Goal: Communication & Community: Answer question/provide support

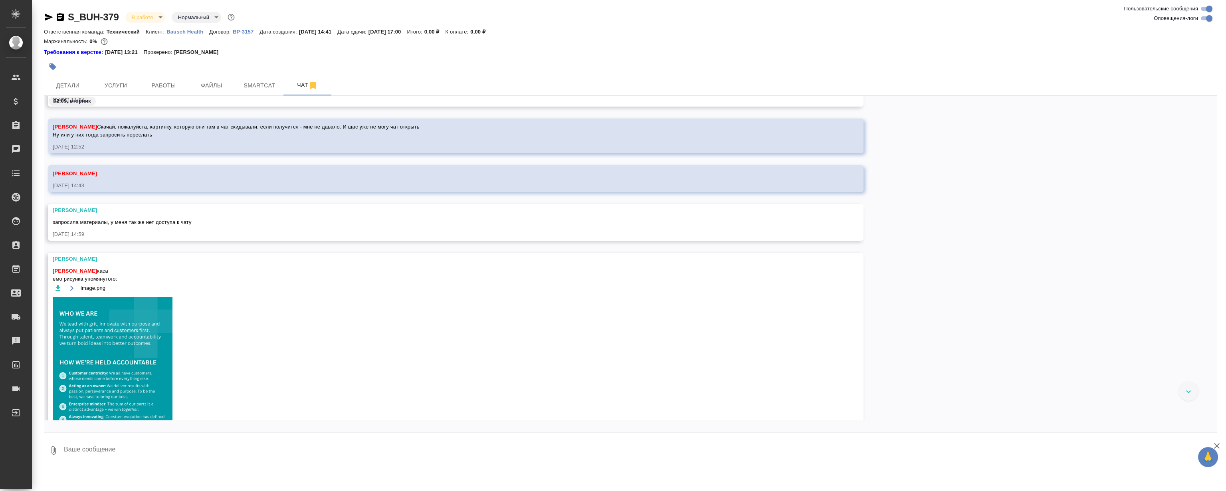
scroll to position [2241, 0]
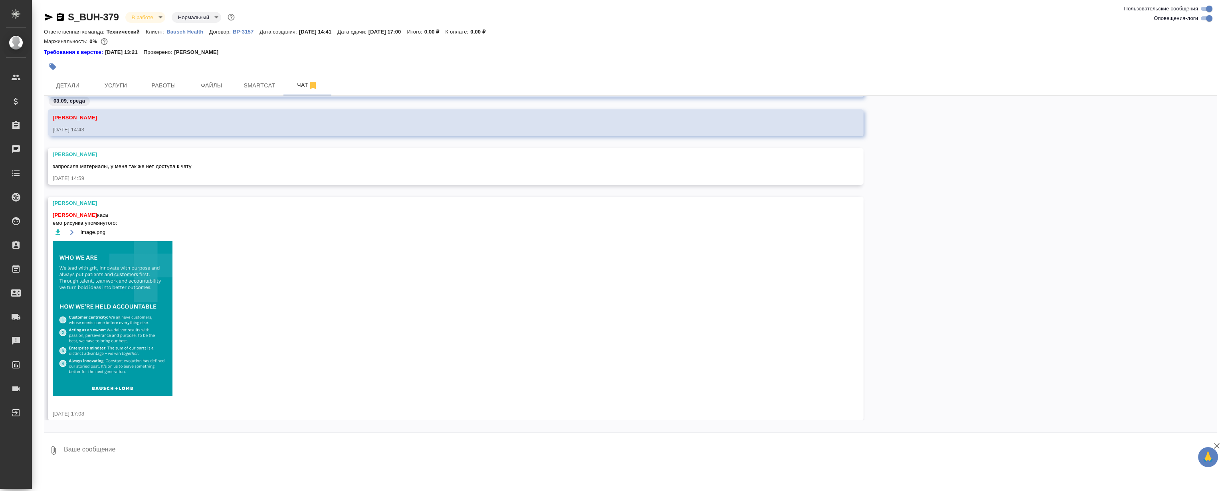
click at [127, 450] on textarea at bounding box center [640, 450] width 1154 height 27
type textarea "Спасибо"
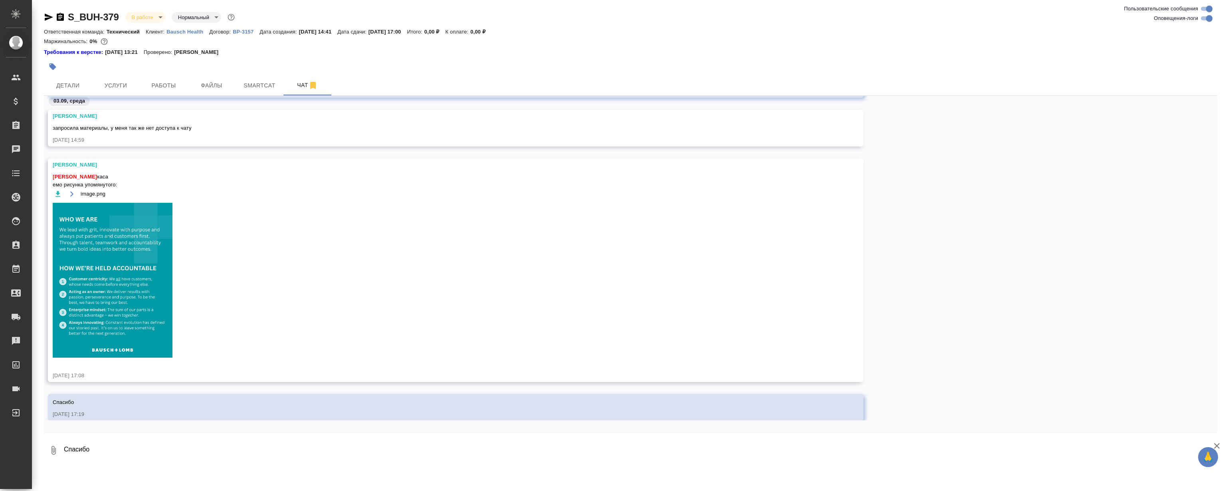
scroll to position [2268, 0]
click at [59, 191] on icon "button" at bounding box center [58, 194] width 8 height 8
click at [481, 285] on div "image.png" at bounding box center [444, 277] width 783 height 179
click at [210, 85] on span "Файлы" at bounding box center [211, 86] width 38 height 10
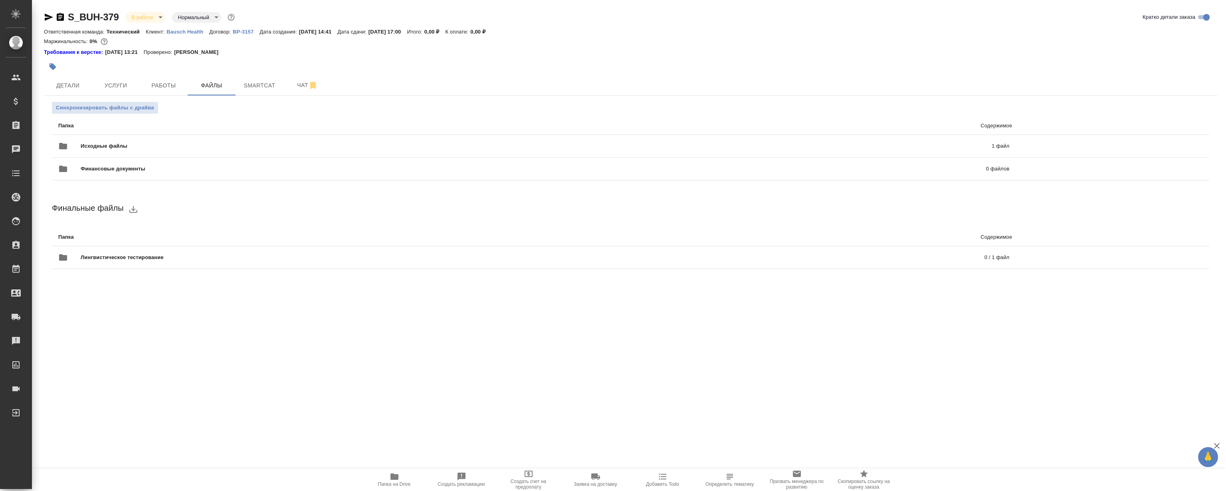
click at [397, 484] on span "Папка на Drive" at bounding box center [394, 484] width 33 height 6
click at [292, 91] on button "Чат" at bounding box center [307, 85] width 48 height 20
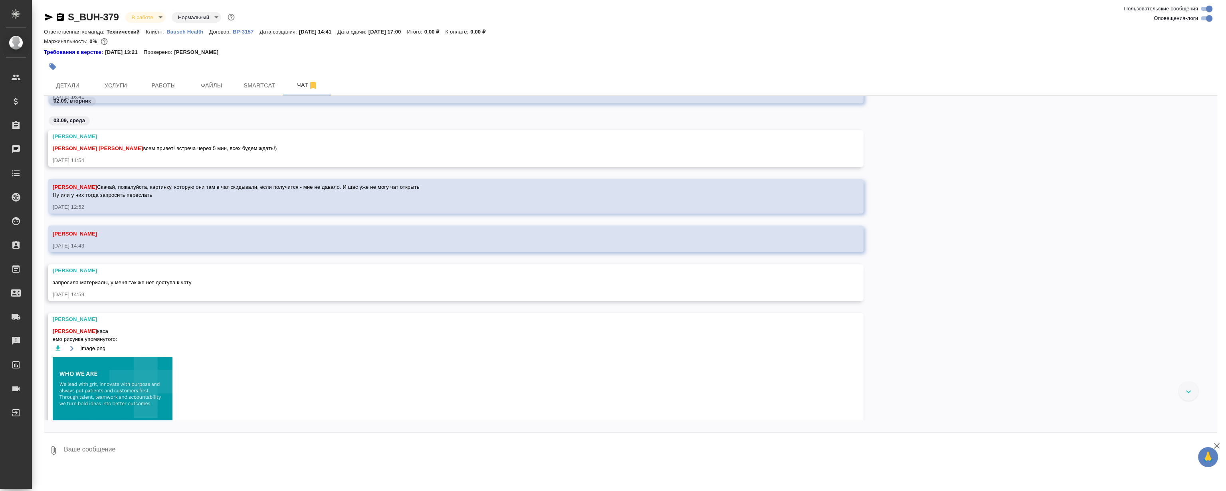
scroll to position [2561, 0]
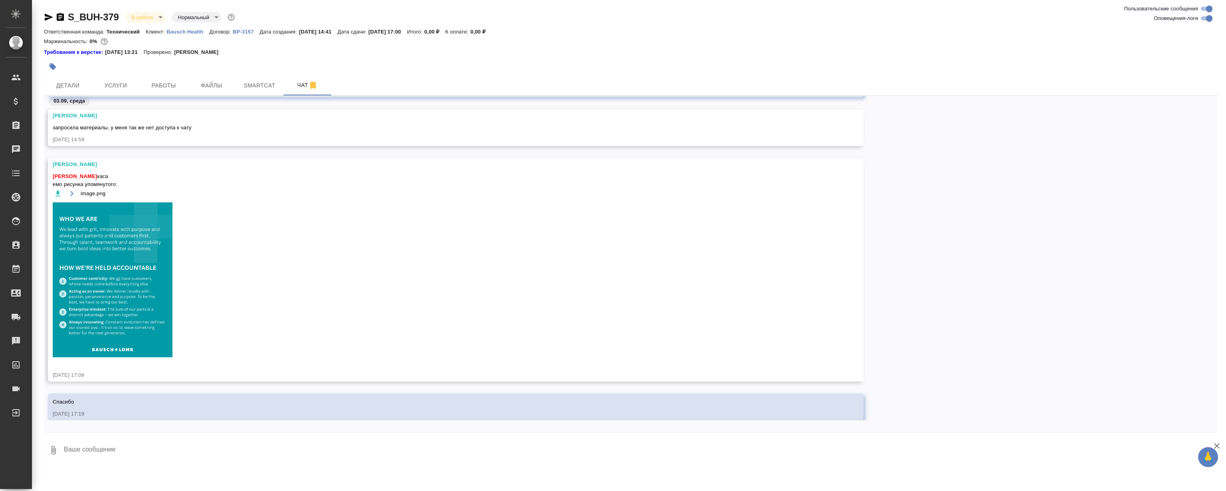
click at [147, 448] on textarea at bounding box center [640, 450] width 1154 height 27
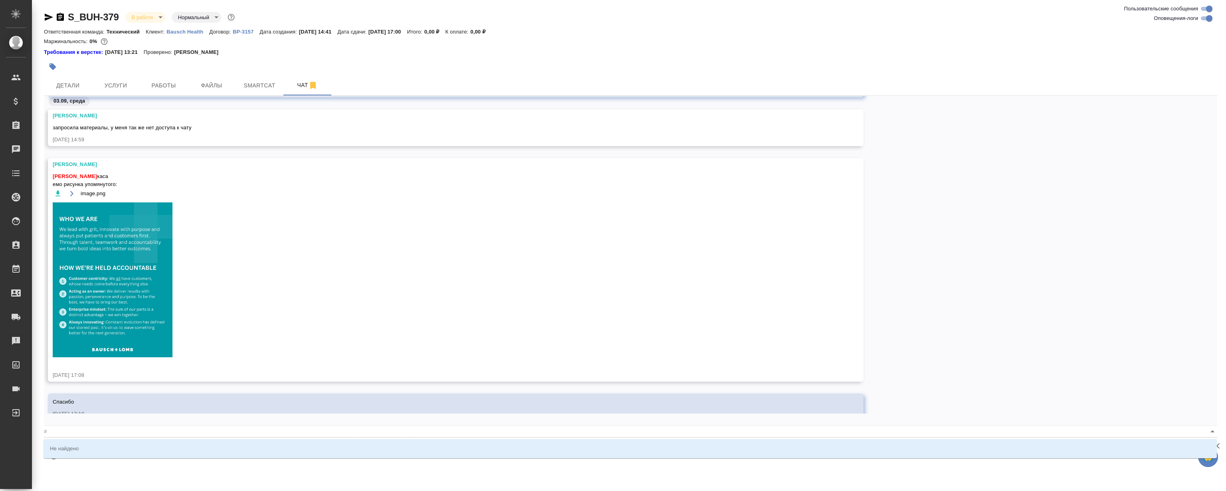
type textarea "@"
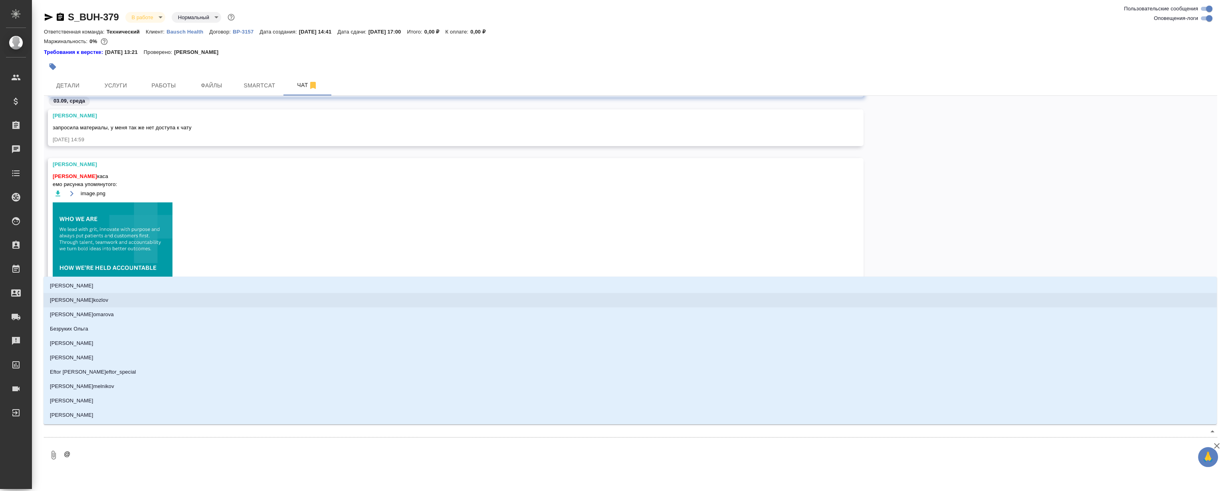
type textarea "@""
type input """
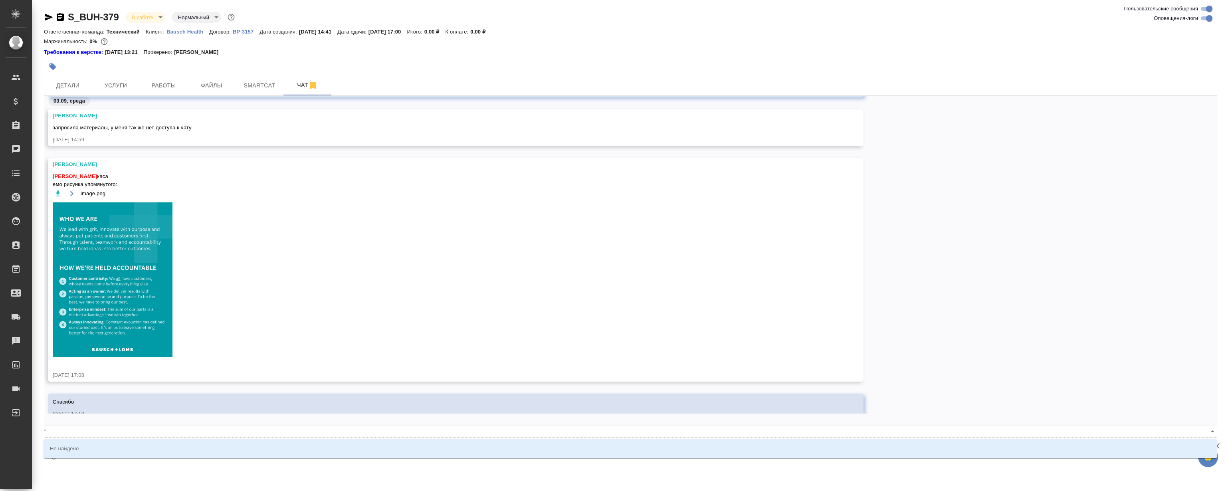
type textarea "@"
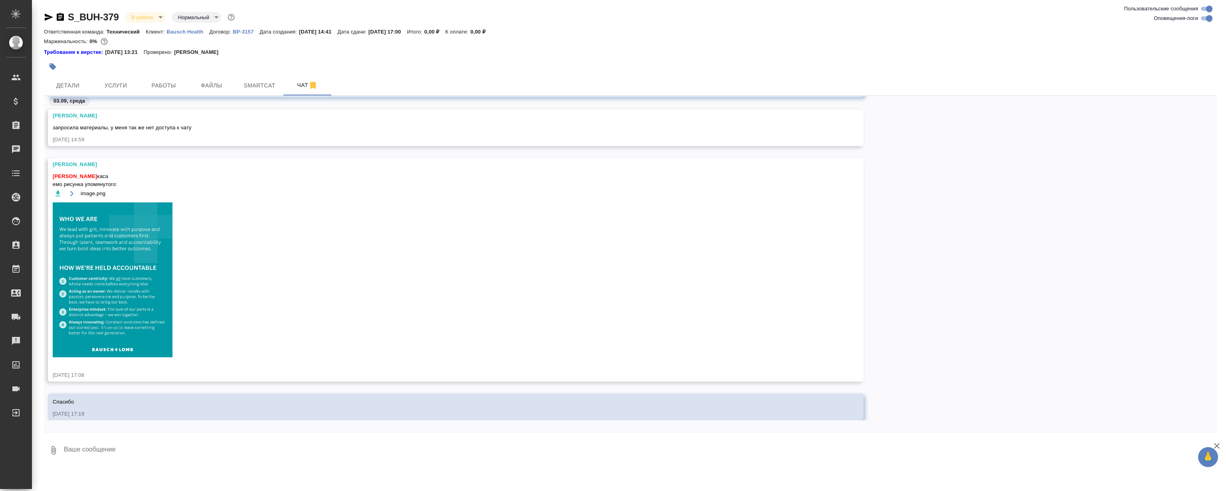
type textarea """
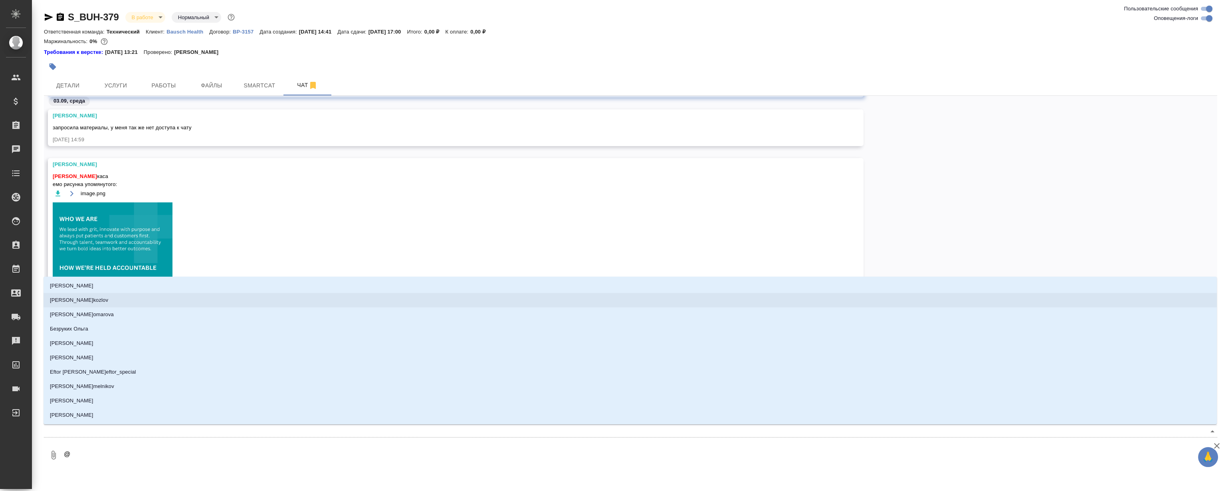
type textarea "@Н"
type input "[PERSON_NAME]"
type textarea "@Ни"
type input "Ни"
type textarea "@Ник"
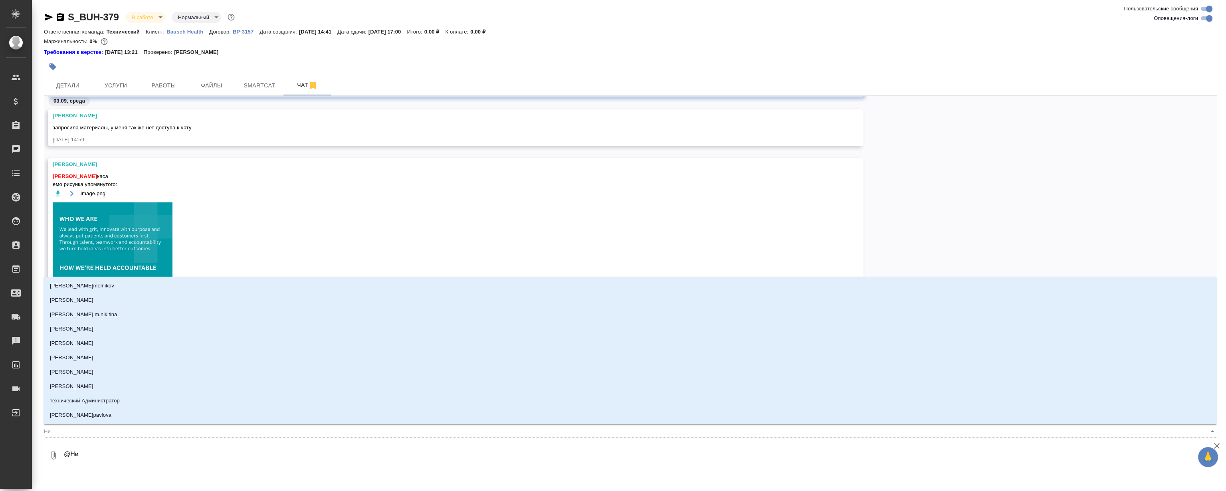
type input "Ник"
type textarea "@Ники"
type input "Ники"
type textarea "@Никиф"
type input "Никиф"
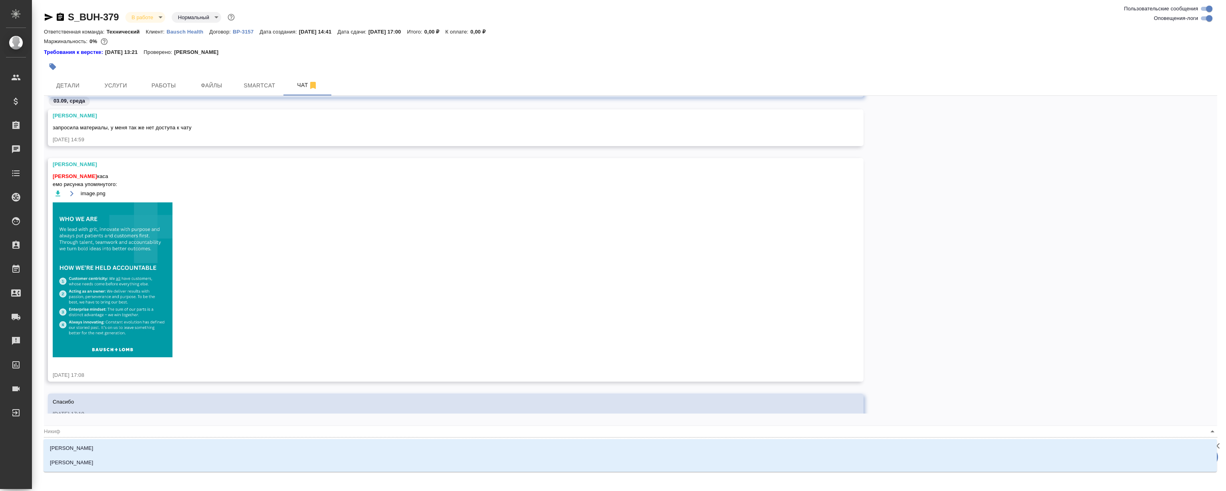
type textarea "@Никифи"
type input "Никифи"
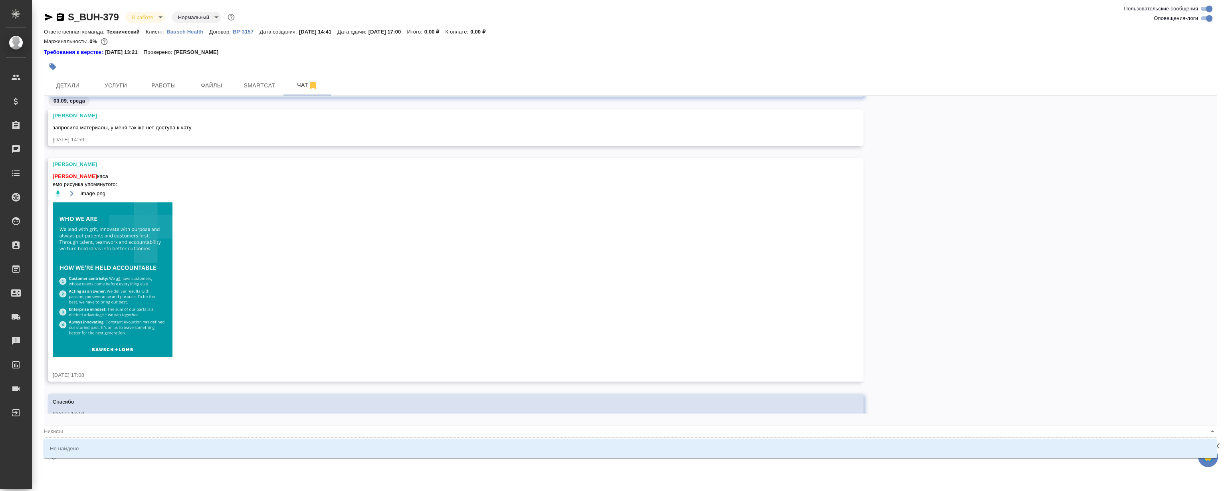
type textarea "@Никиф"
type input "Никиф"
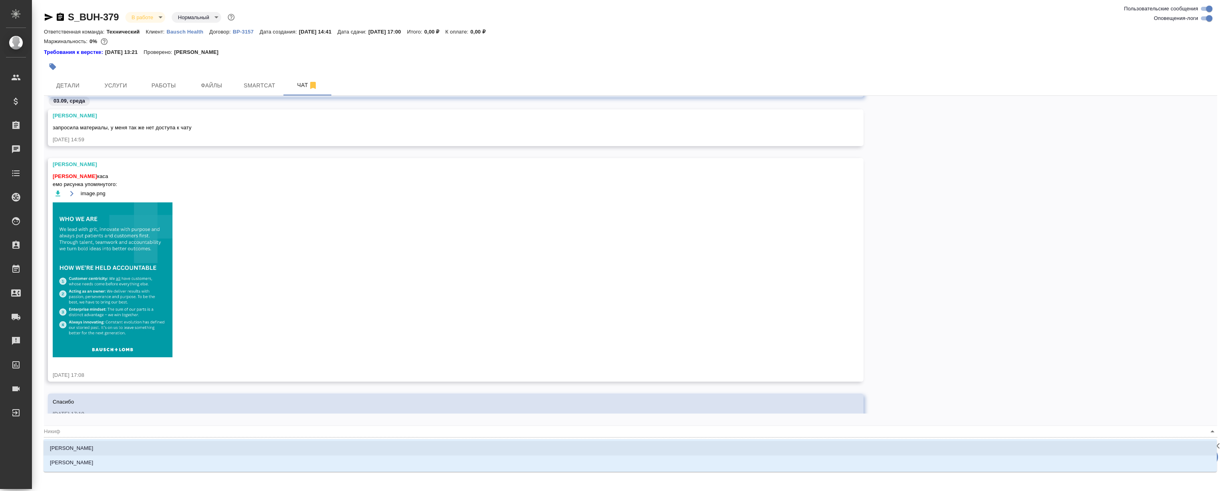
click at [169, 450] on li "[PERSON_NAME]" at bounding box center [630, 448] width 1173 height 14
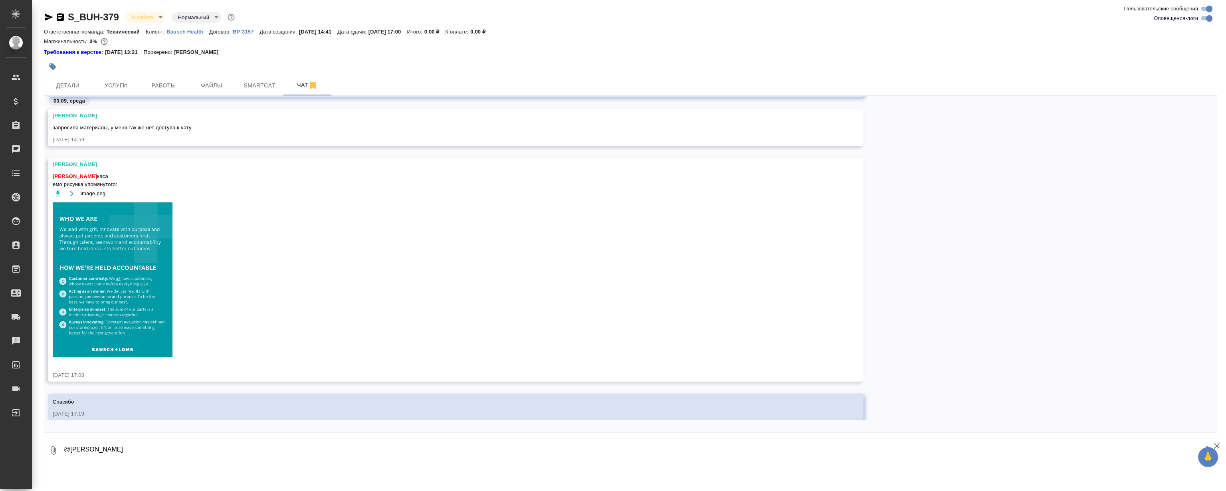
type textarea "@[PERSON_NAME]"
click at [1034, 54] on div "Требования к верстке: [DATE] 13:21 Проверено: [PERSON_NAME]" at bounding box center [630, 52] width 1173 height 8
click at [206, 83] on span "Файлы" at bounding box center [211, 86] width 38 height 10
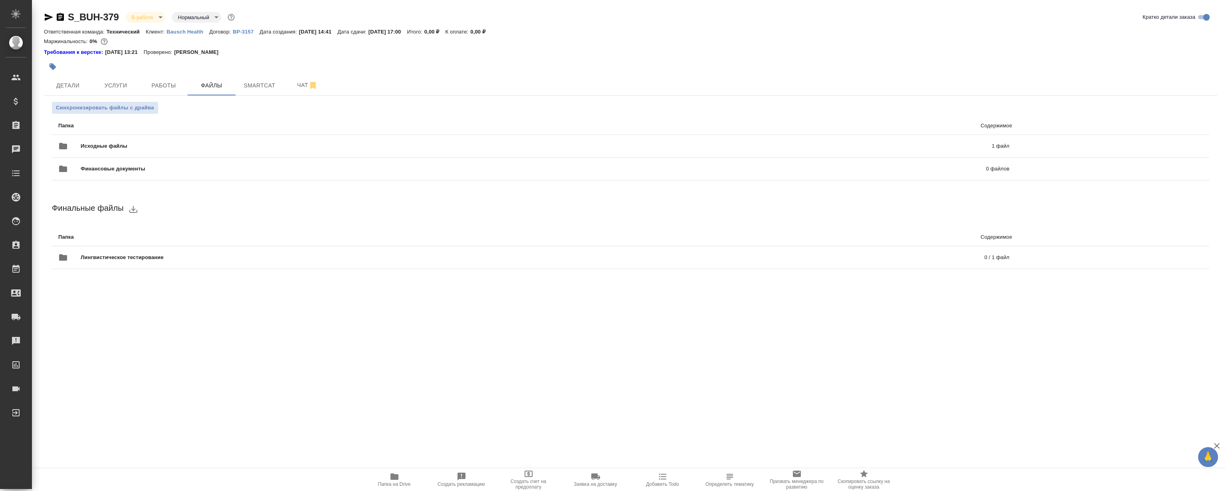
click at [391, 482] on span "Папка на Drive" at bounding box center [394, 484] width 33 height 6
click at [291, 84] on span "Чат" at bounding box center [307, 85] width 38 height 10
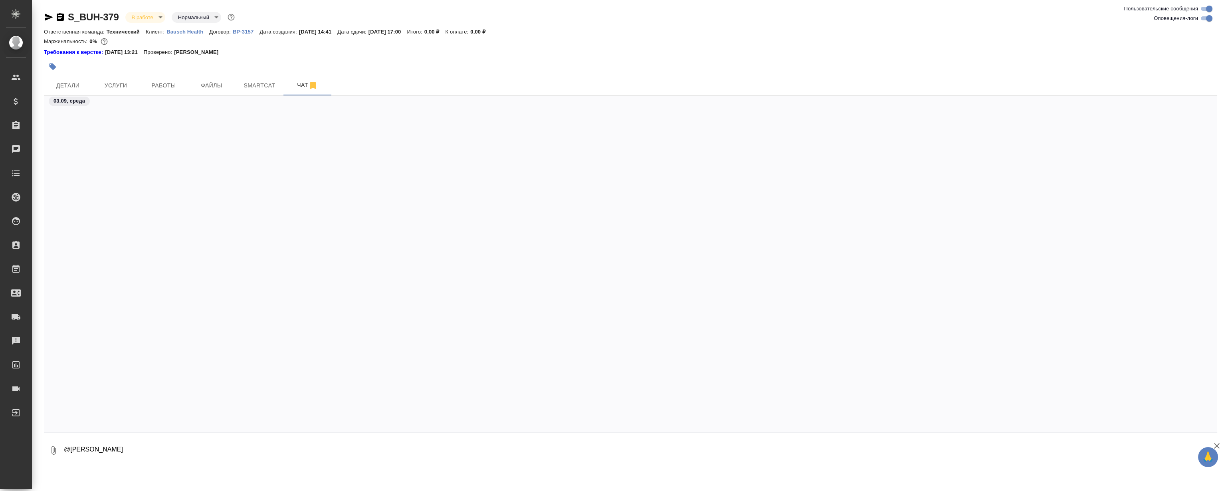
scroll to position [2659, 0]
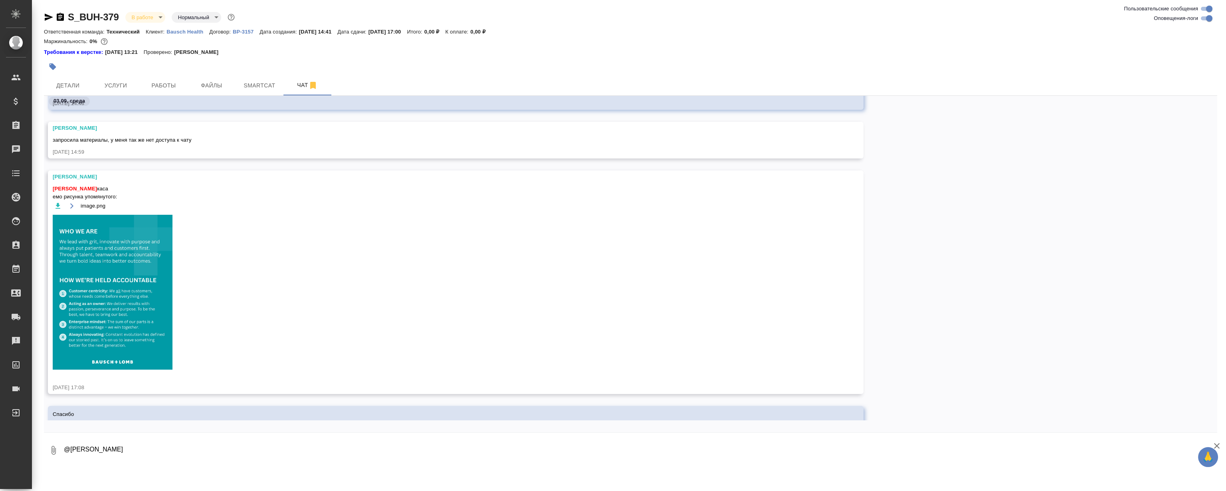
click at [204, 449] on textarea "@[PERSON_NAME]" at bounding box center [640, 450] width 1154 height 27
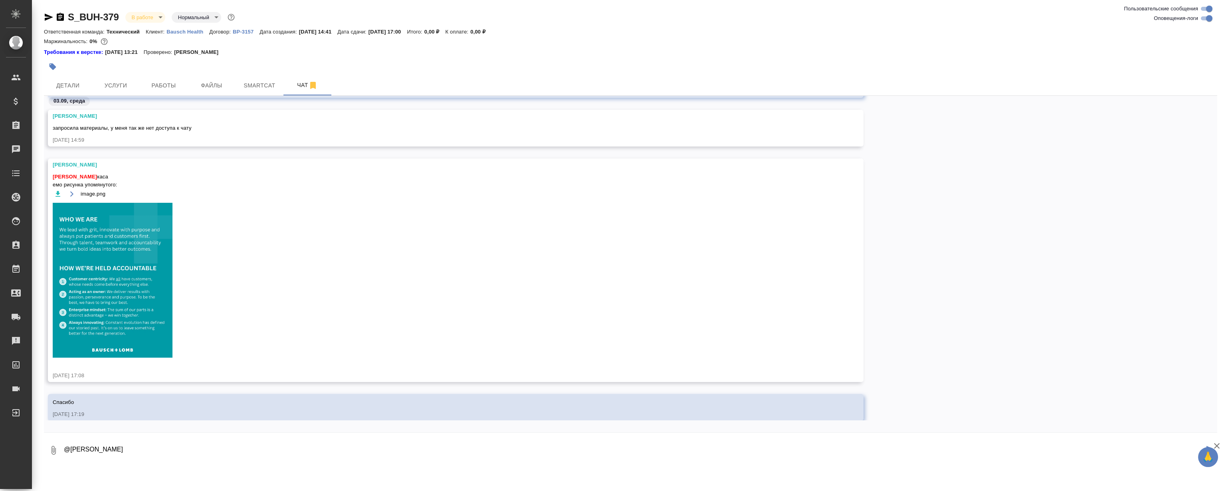
click at [198, 448] on textarea "@[PERSON_NAME]" at bounding box center [633, 450] width 1141 height 27
paste textarea "[URL][DOMAIN_NAME]"
type textarea "@[PERSON_NAME] файл по итогам созвона [URL][DOMAIN_NAME]"
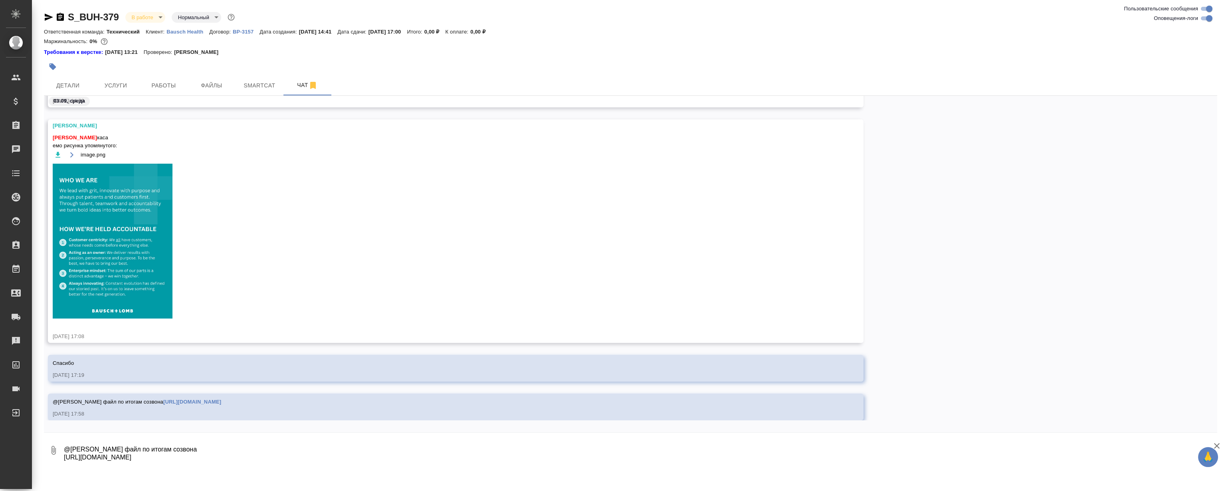
scroll to position [2706, 0]
click at [163, 400] on link "[URL][DOMAIN_NAME]" at bounding box center [192, 402] width 58 height 6
click at [230, 434] on div at bounding box center [630, 435] width 1173 height 4
click at [230, 455] on textarea at bounding box center [640, 450] width 1154 height 27
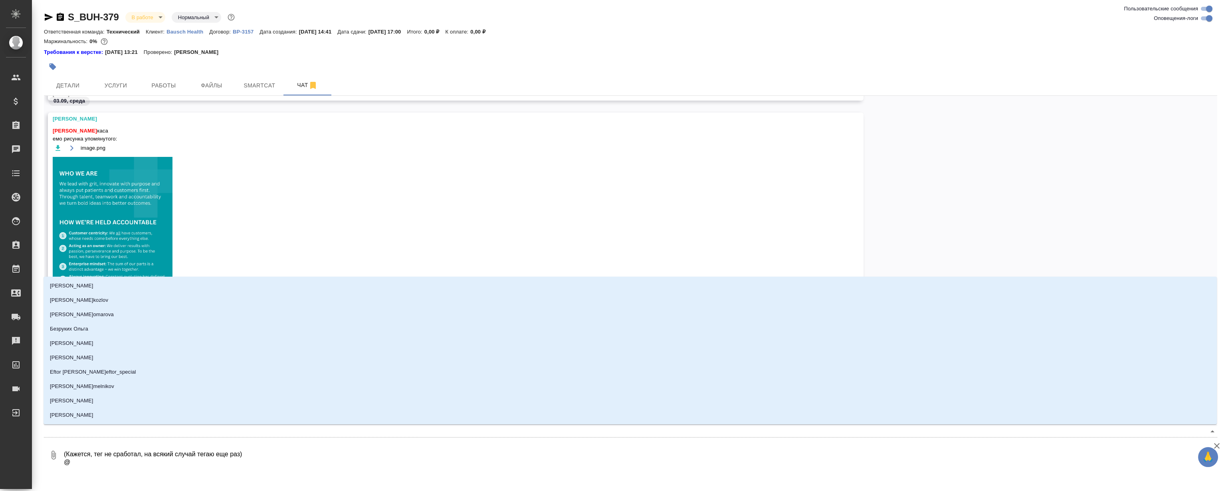
type textarea "(Кажется, тег не сработал, на всякий случай тегаю еще раз) @Н"
type input "[PERSON_NAME]"
type textarea "(Кажется, тег не сработал, на всякий случай тегаю еще раз) @Ни"
type input "Ни"
type textarea "(Кажется, тег не сработал, на всякий случай тегаю еще раз) @Ник"
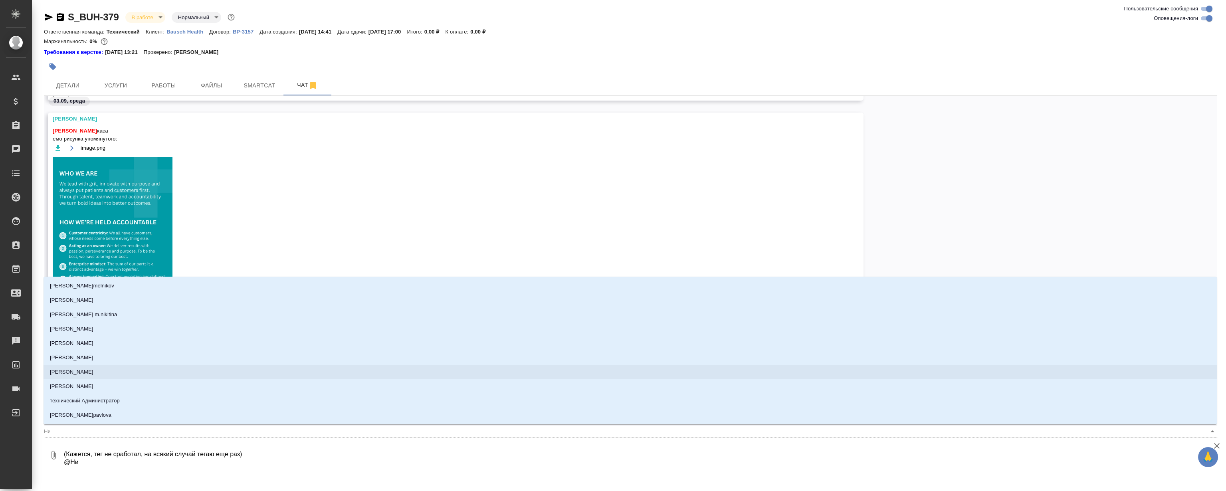
type input "Ник"
type textarea "(Кажется, тег не сработал, на всякий случай тегаю еще раз) @Ники"
type input "Ники"
type textarea "(Кажется, тег не сработал, на всякий случай тегаю еще раз) @Никиф"
type input "Никиф"
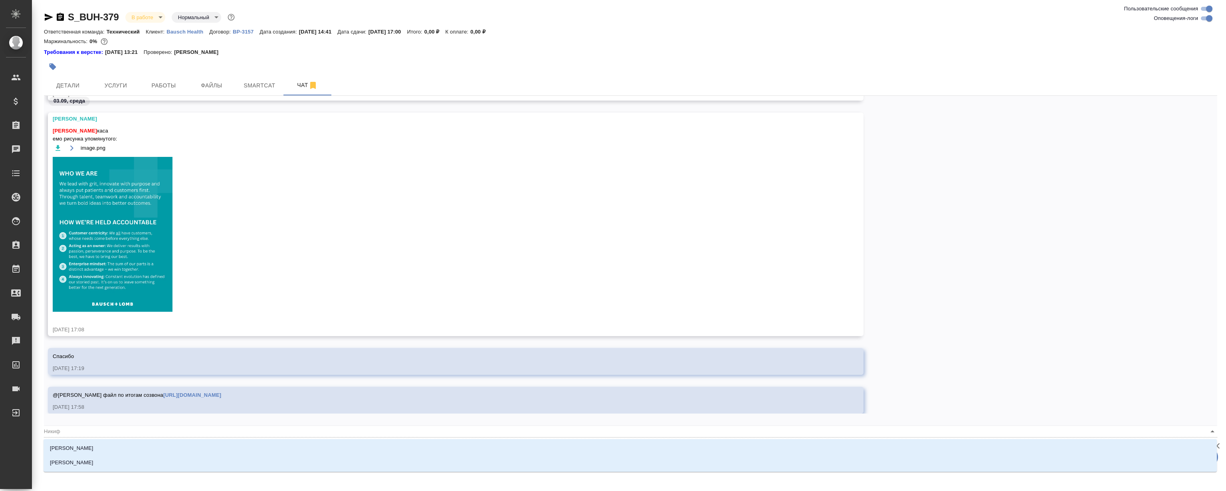
type textarea "(Кажется, тег не сработал, на всякий случай тегаю еще раз) @Никифи"
type input "Никифи"
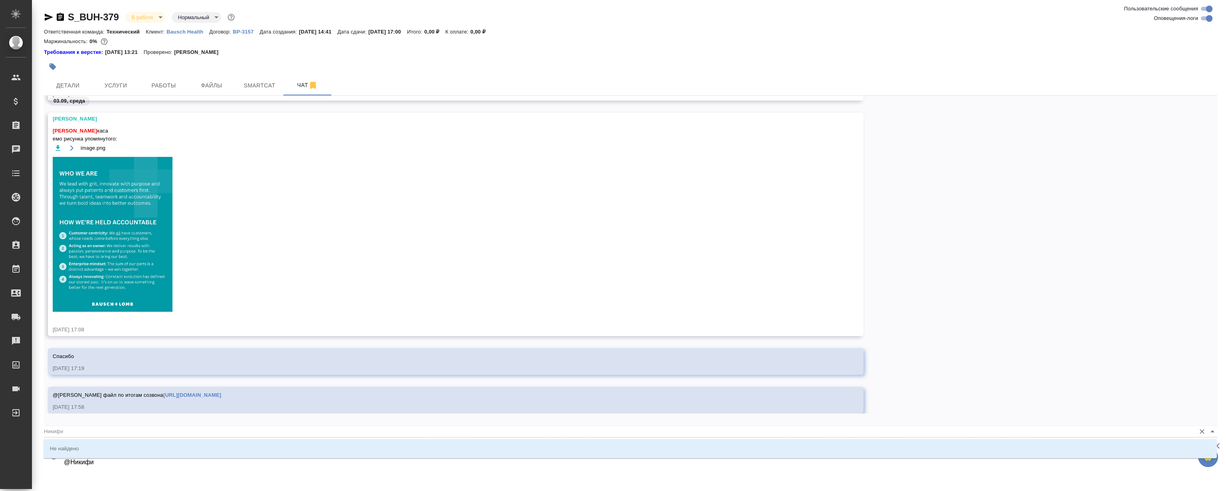
type textarea "(Кажется, тег не сработал, на всякий случай тегаю еще раз) @Никиф"
type input "Никиф"
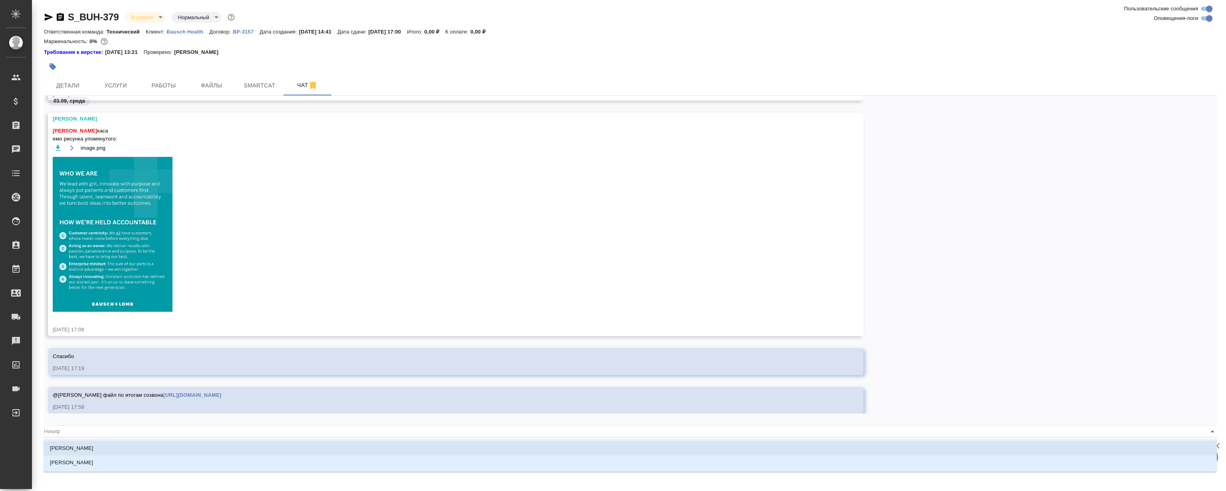
click at [93, 446] on p "[PERSON_NAME]" at bounding box center [72, 448] width 44 height 8
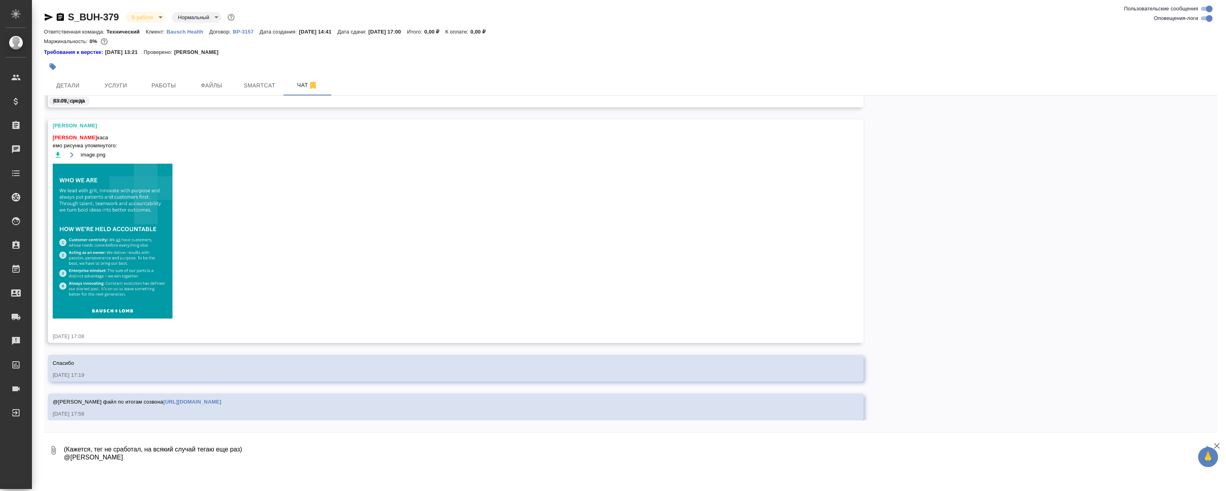
type textarea "(Кажется, тег не сработал, на всякий случай тегаю еще раз) @[PERSON_NAME]"
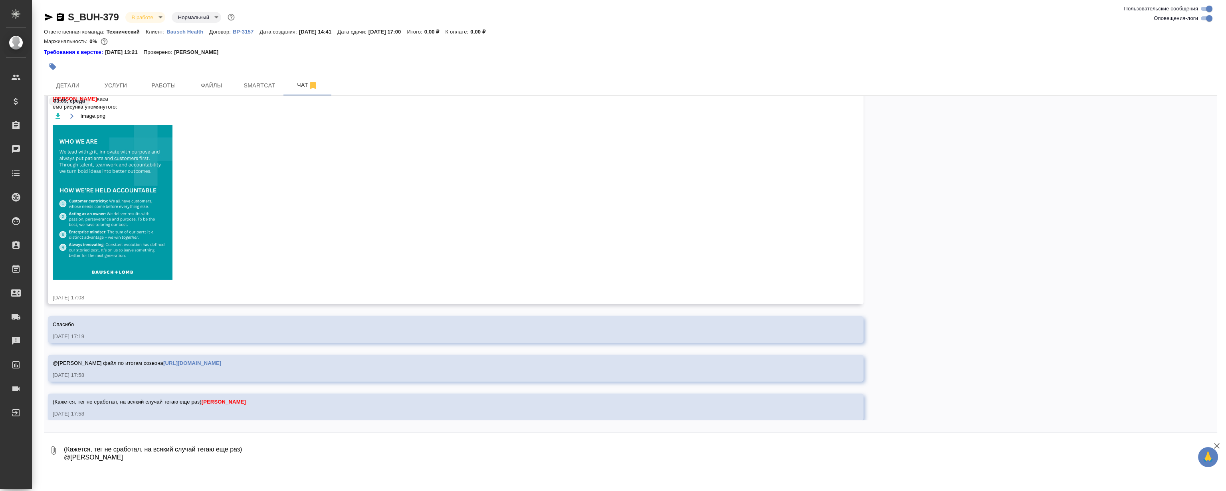
click at [167, 73] on div at bounding box center [435, 67] width 782 height 18
click at [168, 79] on button "Работы" at bounding box center [164, 85] width 48 height 20
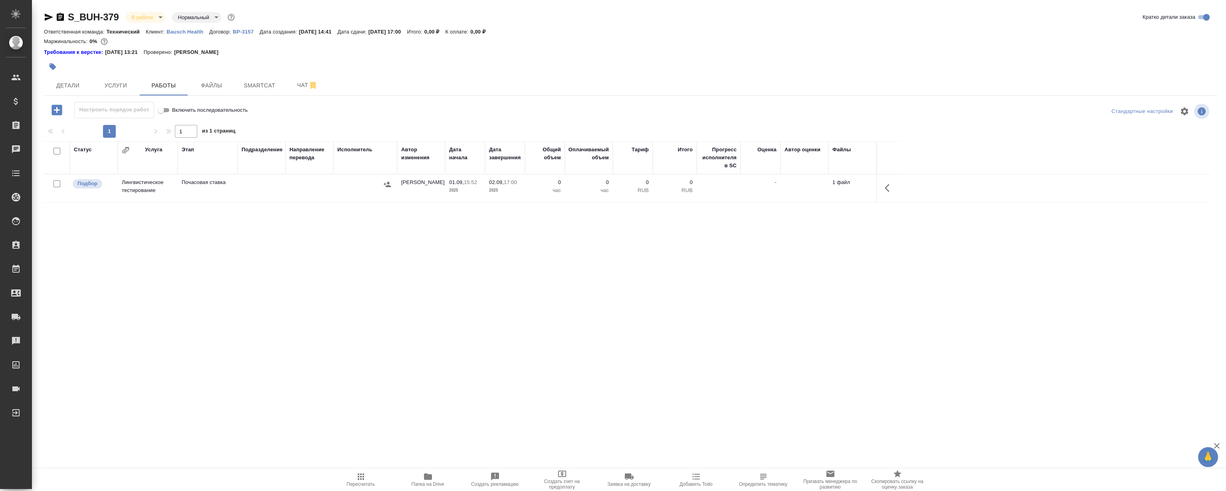
click at [887, 184] on icon "button" at bounding box center [890, 188] width 10 height 10
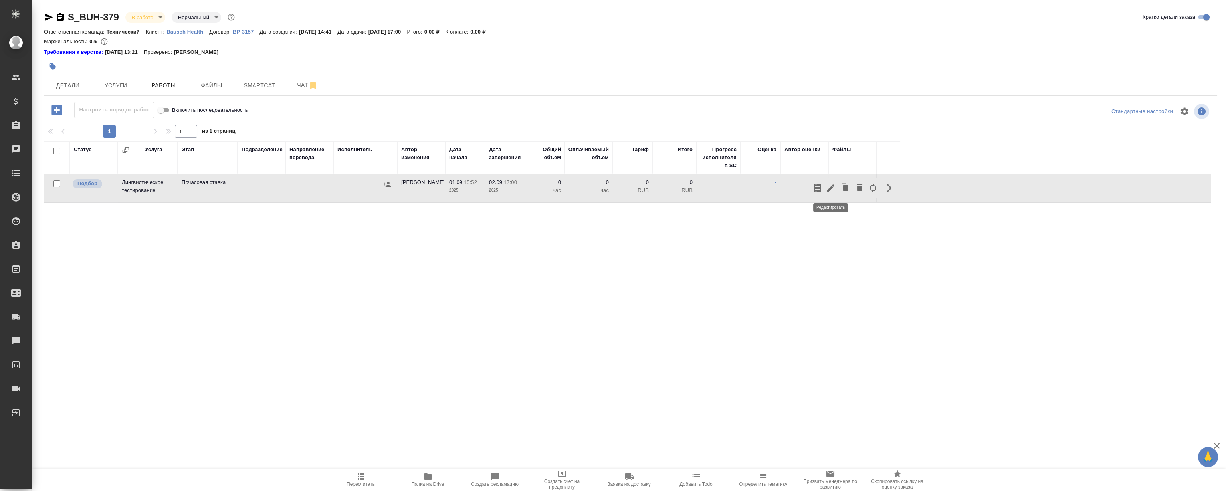
click at [826, 190] on icon "button" at bounding box center [831, 188] width 10 height 10
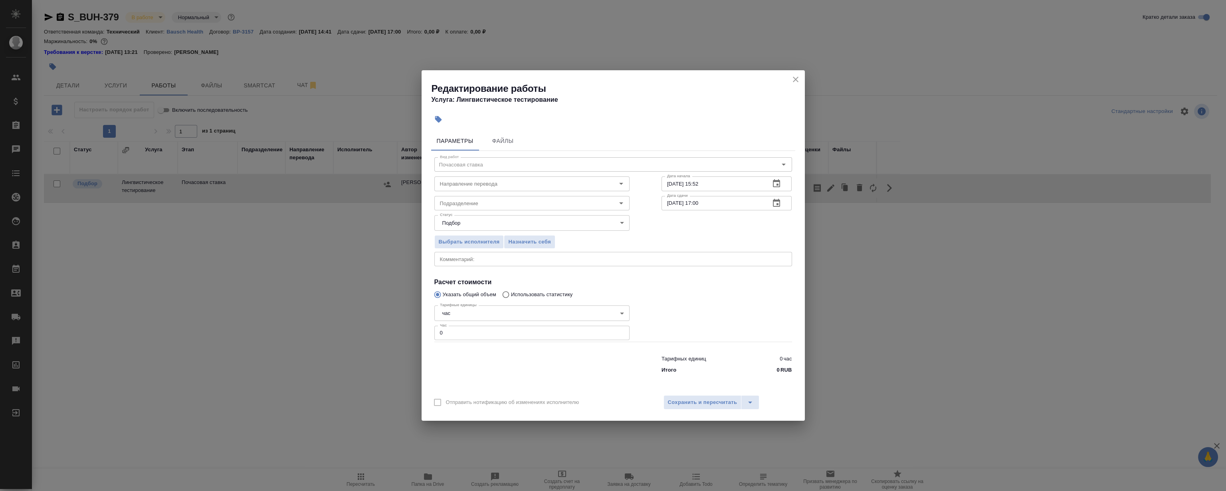
drag, startPoint x: 394, startPoint y: 335, endPoint x: 204, endPoint y: 334, distance: 189.2
click at [324, 335] on div "Редактирование работы Услуга: Лингвистическое тестирование Параметры Файлы Вид …" at bounding box center [613, 245] width 1226 height 491
type input "4"
drag, startPoint x: 733, startPoint y: 287, endPoint x: 699, endPoint y: 277, distance: 34.8
click at [732, 287] on div at bounding box center [727, 321] width 162 height 71
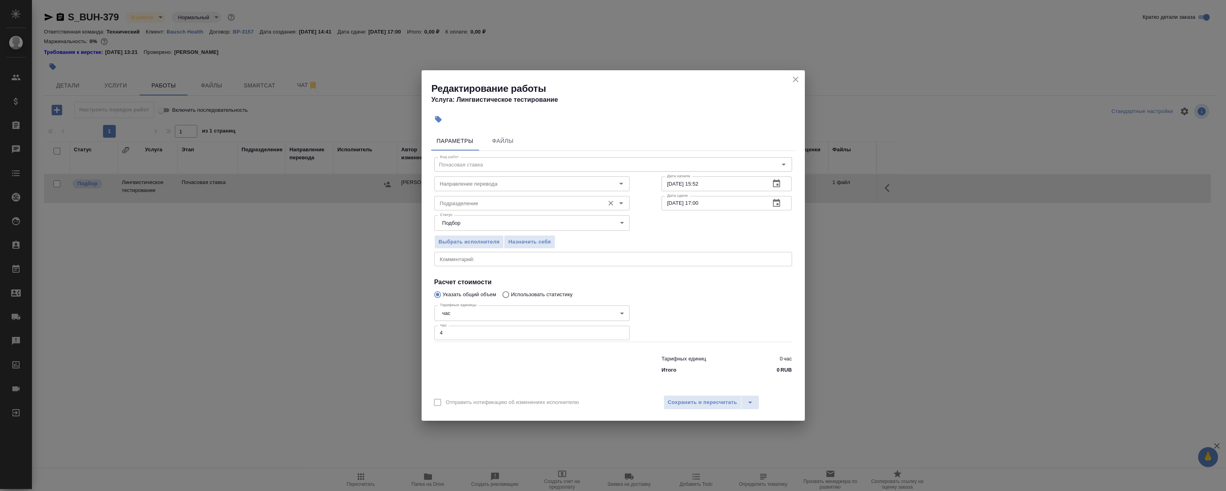
click at [494, 199] on input "Подразделение" at bounding box center [519, 203] width 164 height 10
click at [463, 222] on li "LocQA" at bounding box center [531, 221] width 195 height 14
type input "LocQA"
click at [707, 404] on span "Сохранить и пересчитать" at bounding box center [702, 402] width 69 height 9
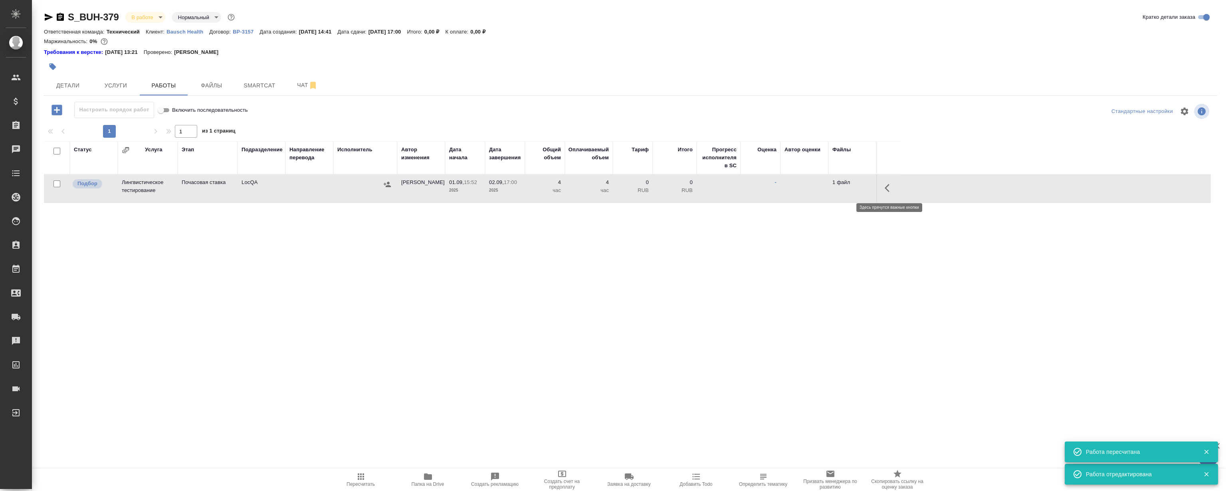
click at [887, 187] on icon "button" at bounding box center [890, 188] width 10 height 10
click at [829, 186] on icon "button" at bounding box center [831, 188] width 10 height 10
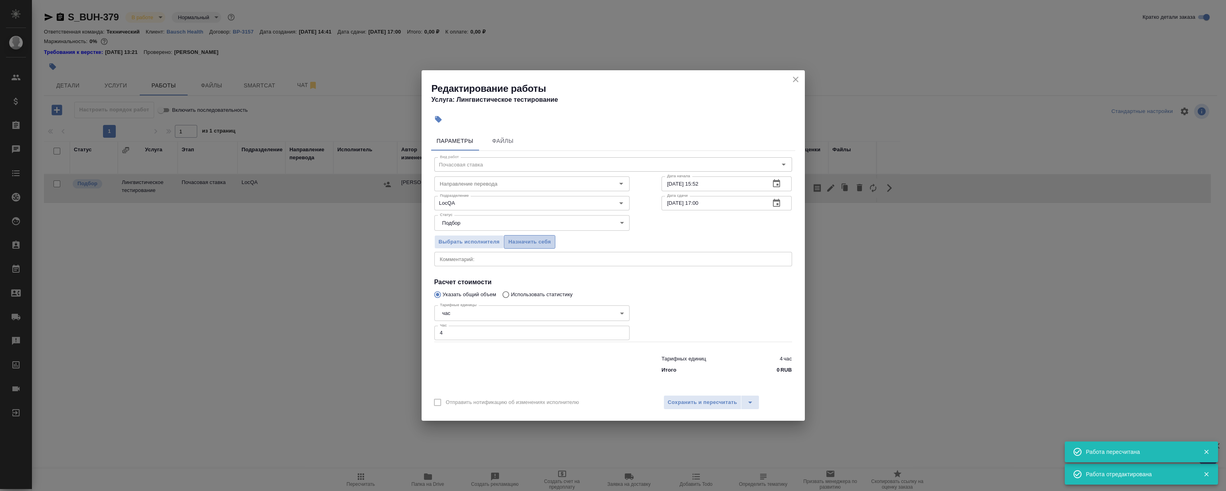
click at [530, 246] on button "Назначить себя" at bounding box center [529, 242] width 51 height 14
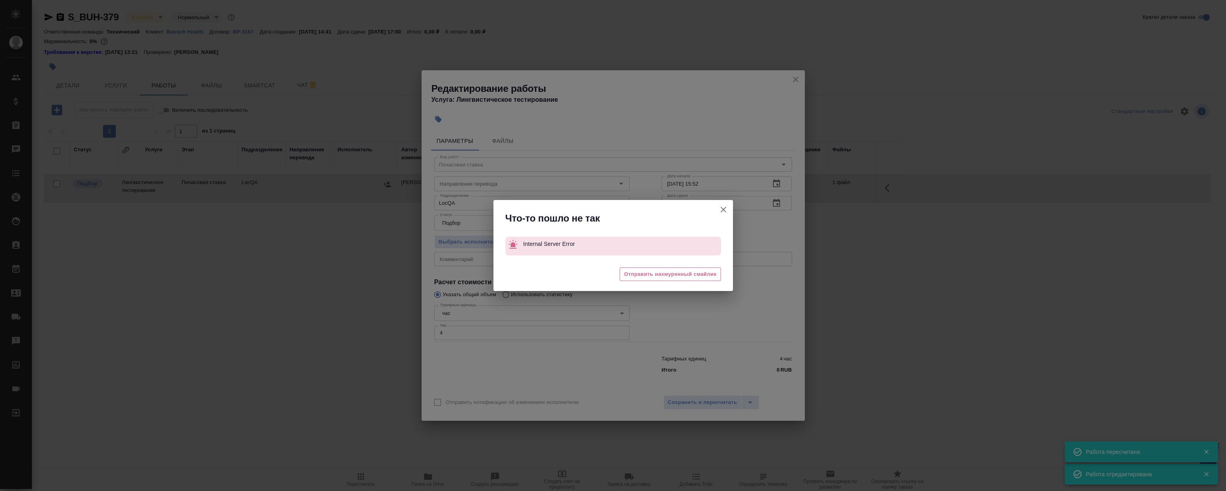
click at [727, 206] on icon "button" at bounding box center [724, 210] width 10 height 10
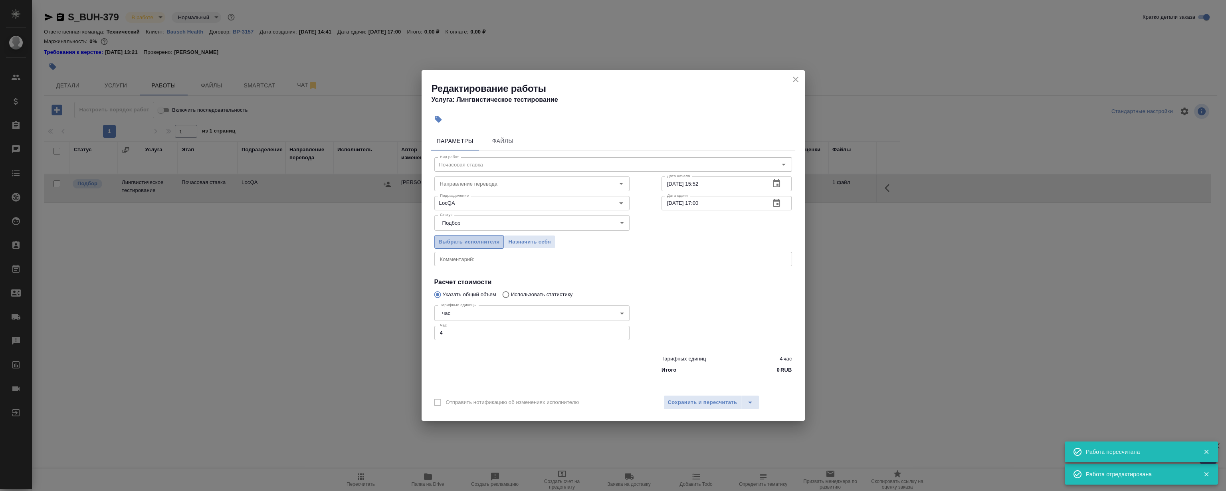
click at [489, 236] on button "Выбрать исполнителя" at bounding box center [469, 242] width 70 height 14
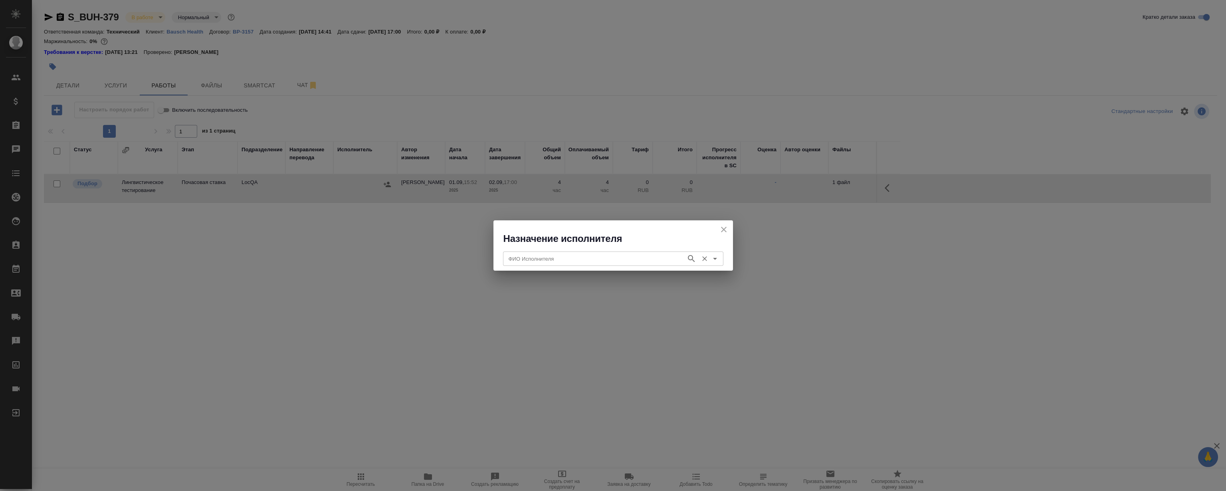
click at [701, 255] on icon "Очистить" at bounding box center [705, 259] width 8 height 8
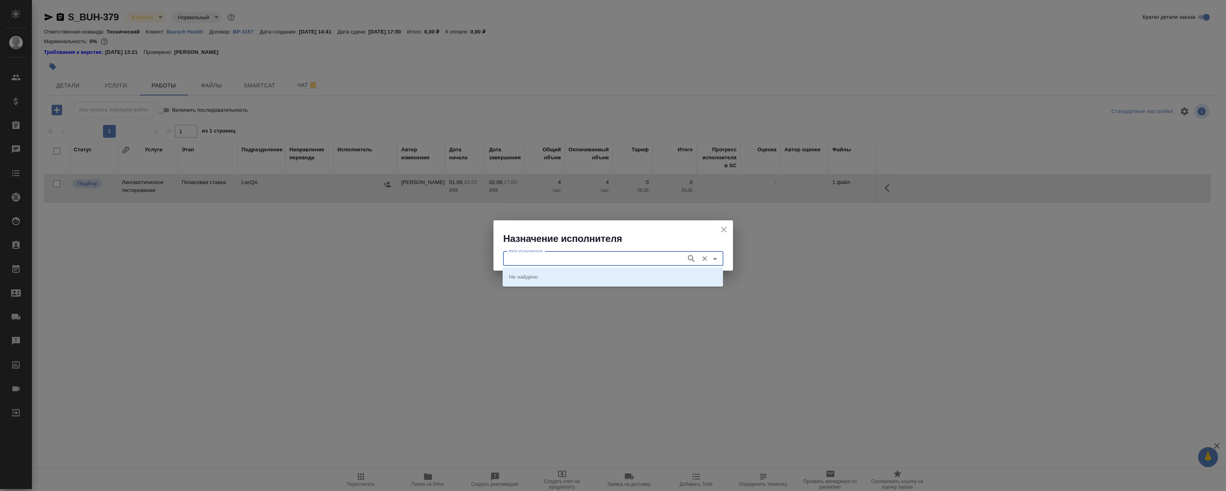
click at [595, 255] on input "ФИО Исполнителя" at bounding box center [593, 259] width 177 height 10
type input "[PERSON_NAME]"
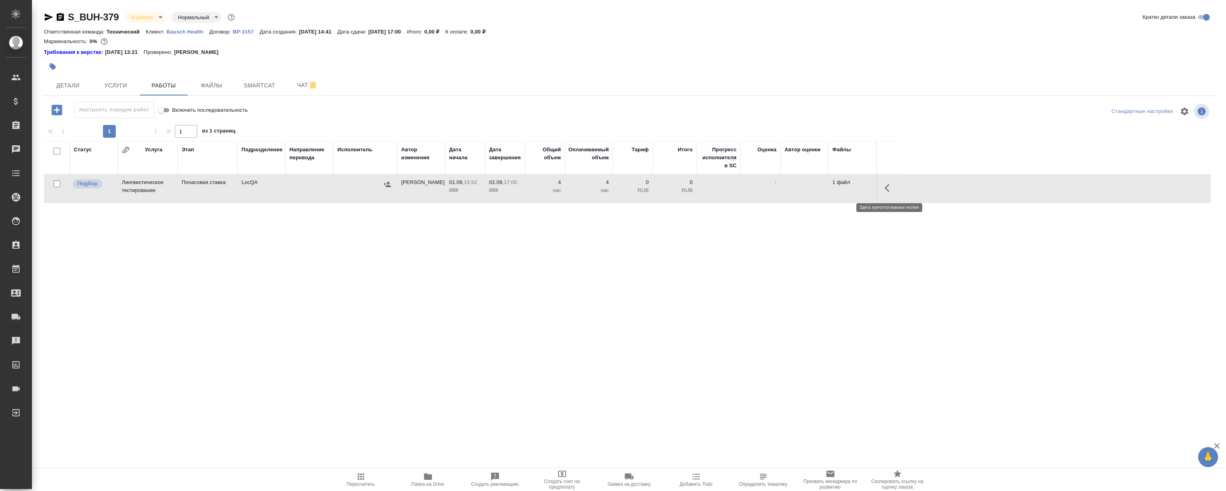
click at [889, 184] on icon "button" at bounding box center [887, 188] width 5 height 8
click at [830, 190] on icon "button" at bounding box center [831, 188] width 10 height 10
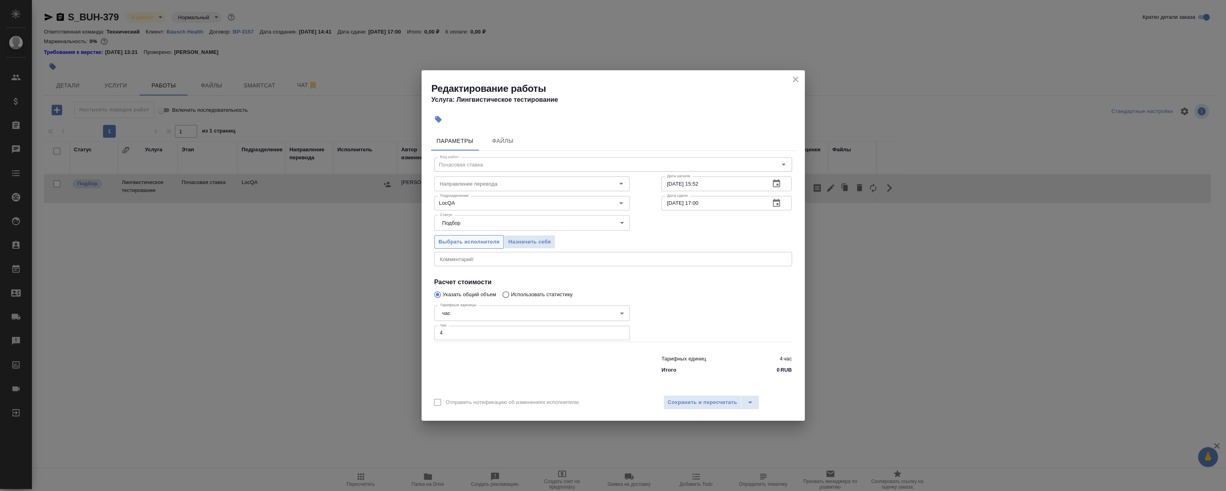
click at [464, 239] on span "Выбрать исполнителя" at bounding box center [469, 242] width 61 height 9
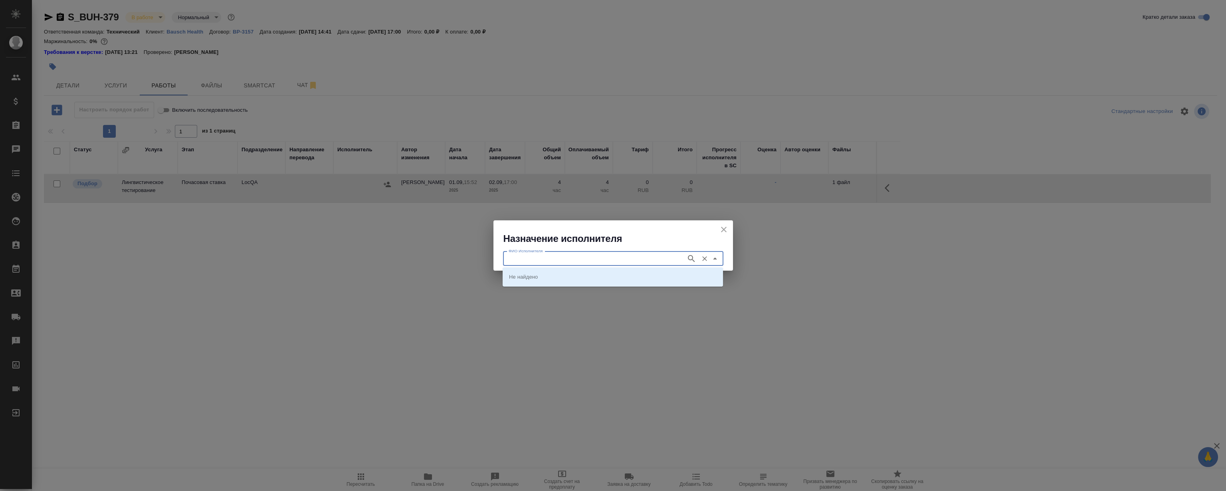
click at [586, 258] on input "ФИО Исполнителя" at bounding box center [593, 259] width 177 height 10
click at [639, 255] on input "ФИО Исполнителя" at bounding box center [593, 259] width 177 height 10
drag, startPoint x: 664, startPoint y: 259, endPoint x: 675, endPoint y: 259, distance: 11.6
click at [665, 258] on input "ФИО Исполнителя" at bounding box center [593, 259] width 177 height 10
click at [685, 258] on button "button" at bounding box center [691, 259] width 12 height 12
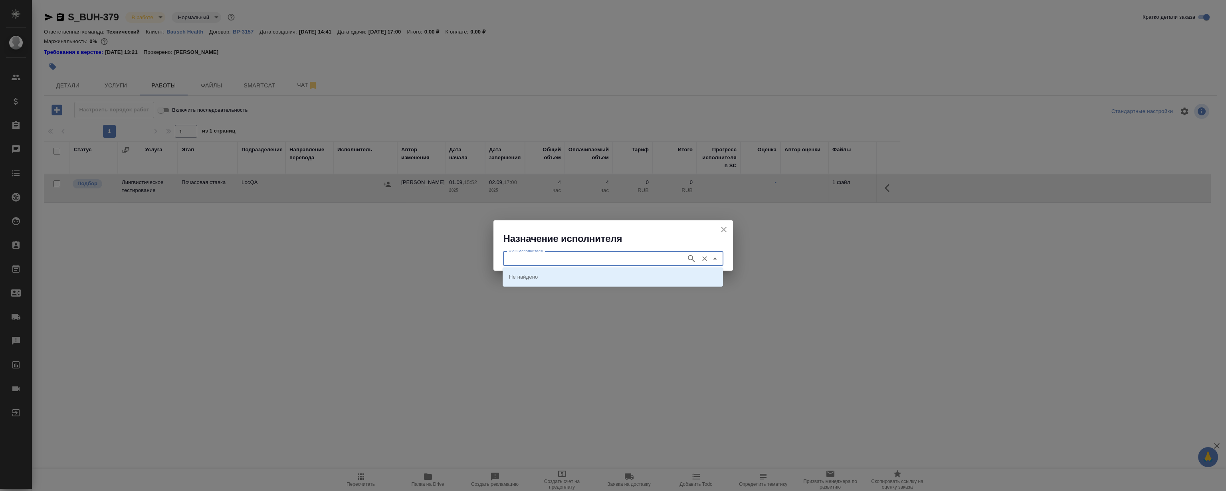
click at [648, 259] on input "ФИО Исполнителя" at bounding box center [593, 259] width 177 height 10
type input "М"
click at [690, 259] on icon "button" at bounding box center [691, 258] width 7 height 7
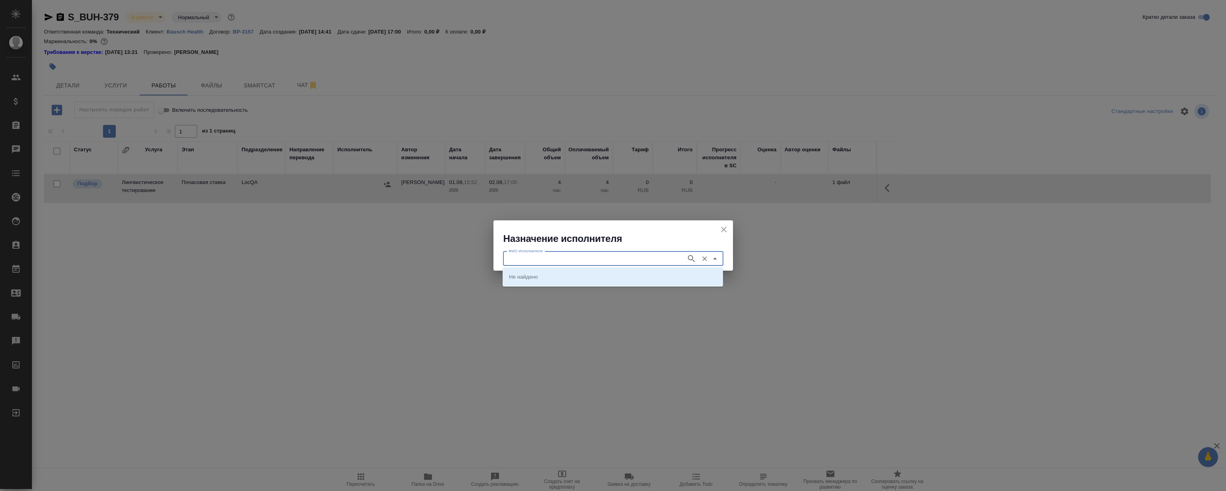
click at [649, 255] on input "ФИО Исполнителя" at bounding box center [593, 259] width 177 height 10
click at [722, 233] on icon "close" at bounding box center [724, 230] width 10 height 10
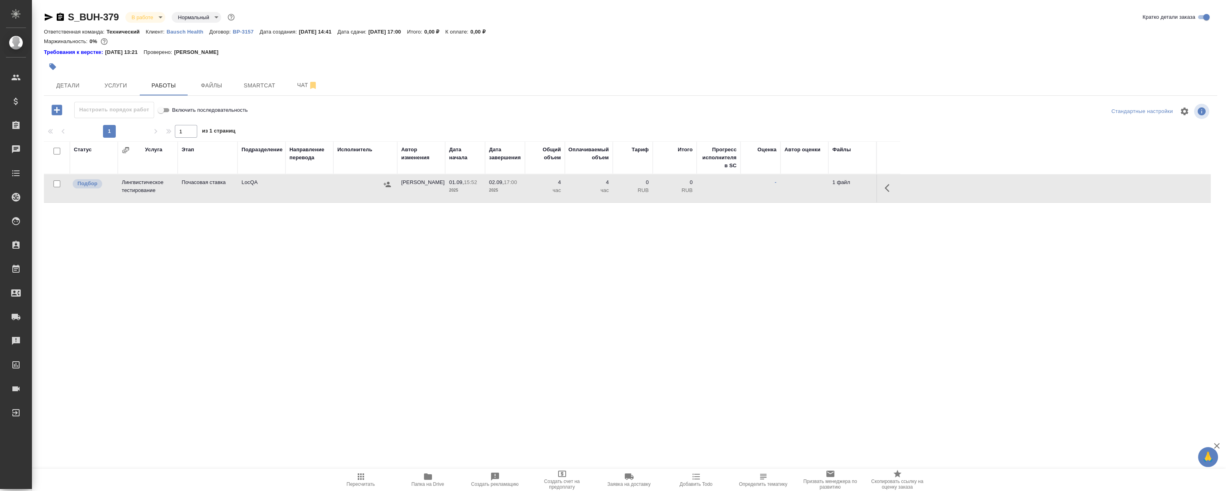
drag, startPoint x: 531, startPoint y: 298, endPoint x: 531, endPoint y: 302, distance: 4.1
click at [531, 297] on div "Статус Услуга Этап Подразделение Направление перевода Исполнитель Автор изменен…" at bounding box center [627, 231] width 1167 height 180
drag, startPoint x: 526, startPoint y: 287, endPoint x: 371, endPoint y: 128, distance: 221.9
click at [525, 286] on div "Статус Услуга Этап Подразделение Направление перевода Исполнитель Автор изменен…" at bounding box center [627, 231] width 1167 height 180
click at [298, 91] on button "Чат" at bounding box center [307, 85] width 48 height 20
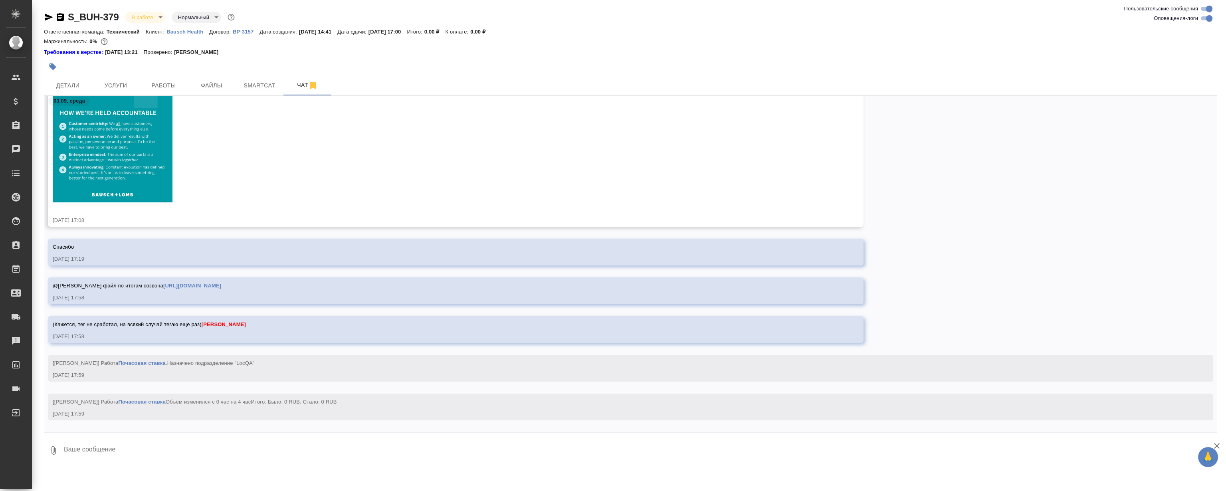
scroll to position [3000, 0]
click at [166, 87] on span "Работы" at bounding box center [164, 86] width 38 height 10
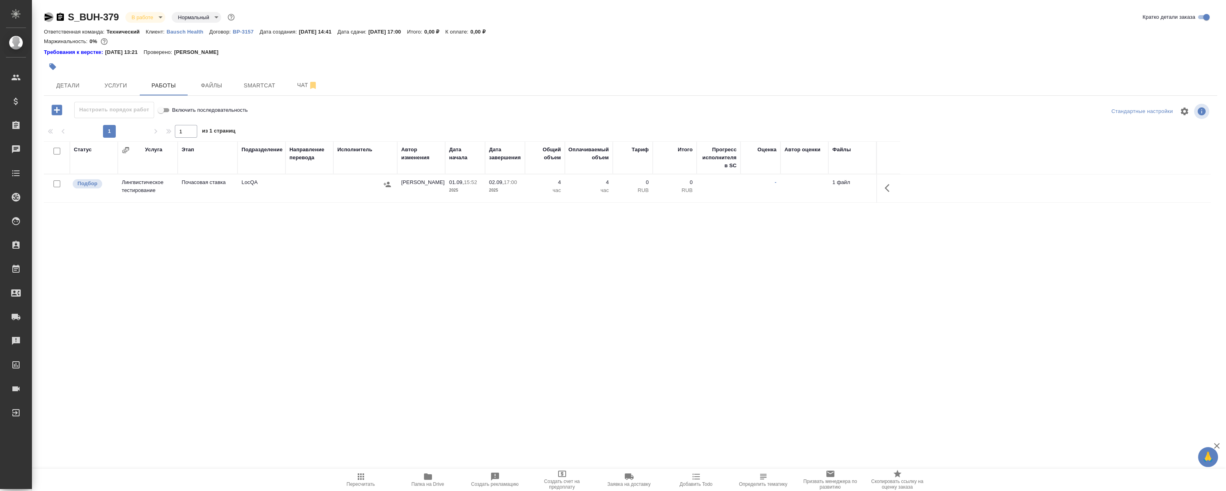
click at [48, 20] on icon "button" at bounding box center [49, 17] width 10 height 10
click at [886, 188] on icon "button" at bounding box center [887, 188] width 5 height 8
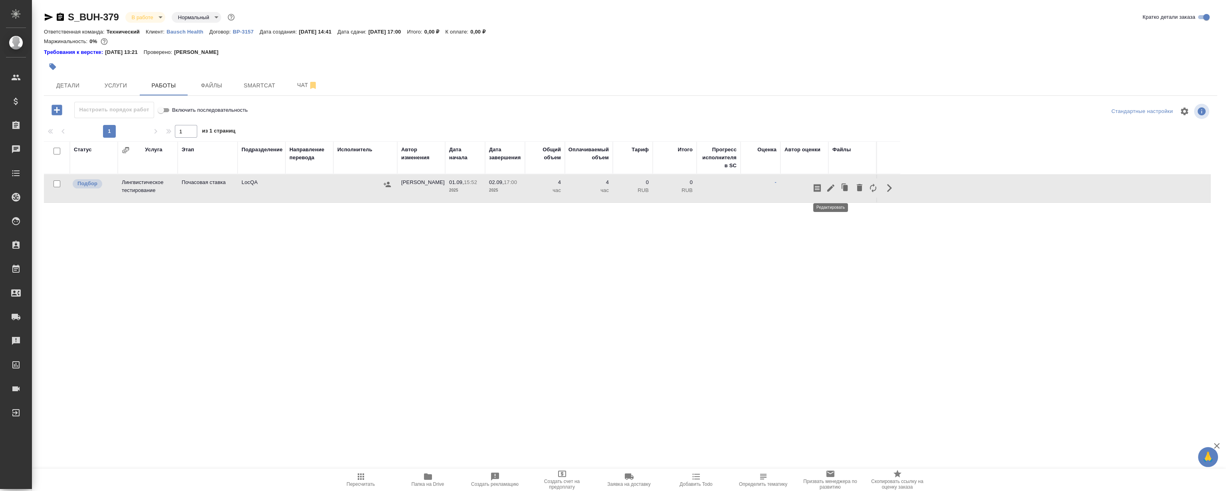
click at [832, 187] on icon "button" at bounding box center [830, 187] width 7 height 7
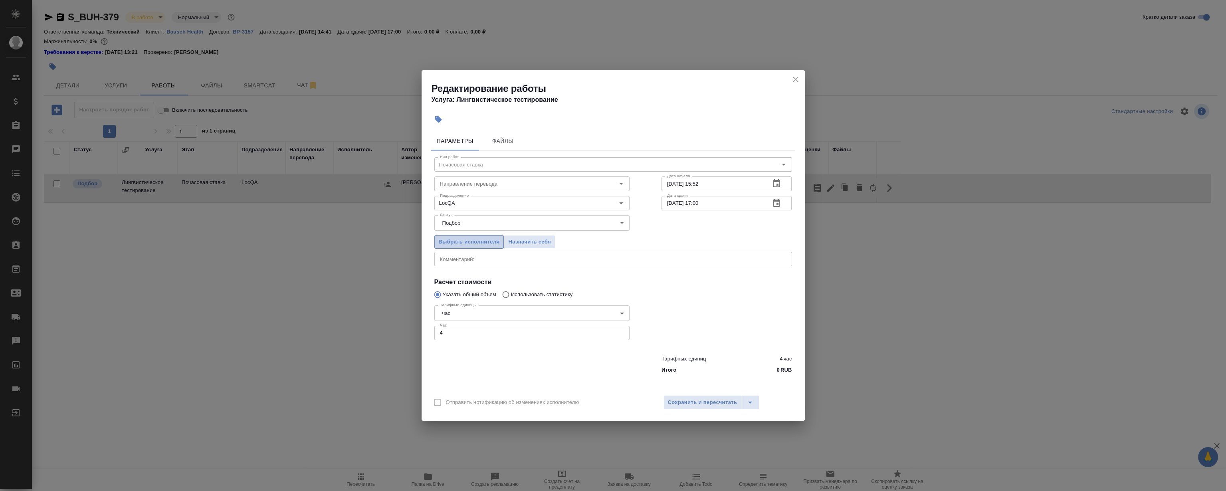
click at [453, 242] on span "Выбрать исполнителя" at bounding box center [469, 242] width 61 height 9
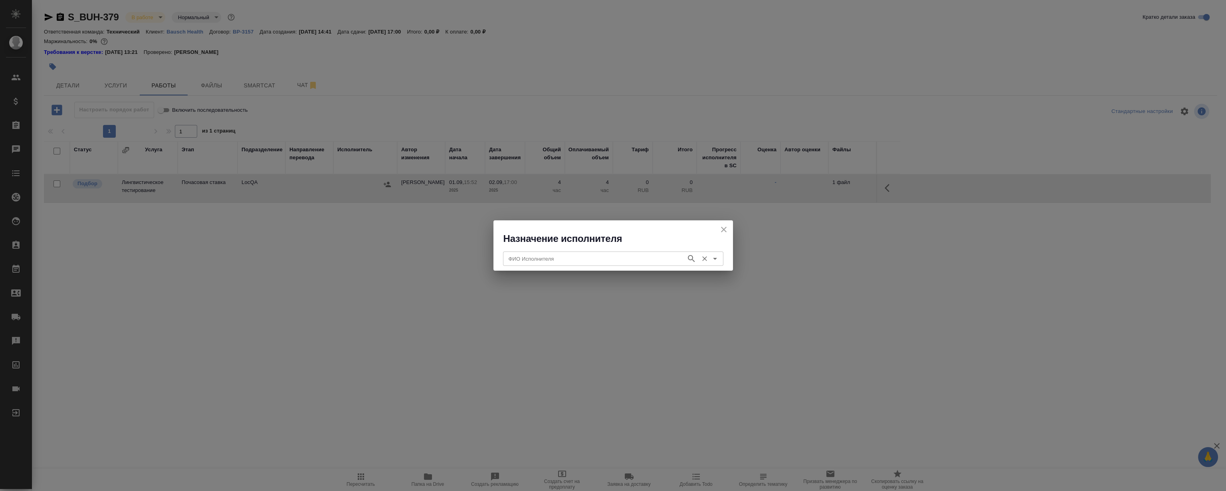
click at [721, 256] on div "ФИО Исполнителя" at bounding box center [613, 259] width 220 height 14
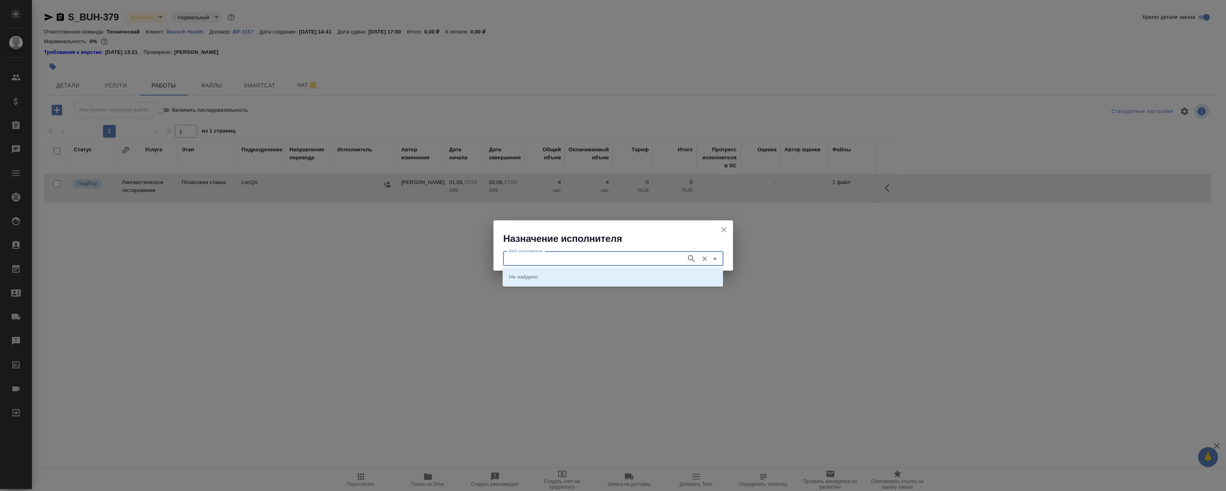
click at [588, 263] on input "ФИО Исполнителя" at bounding box center [593, 259] width 177 height 10
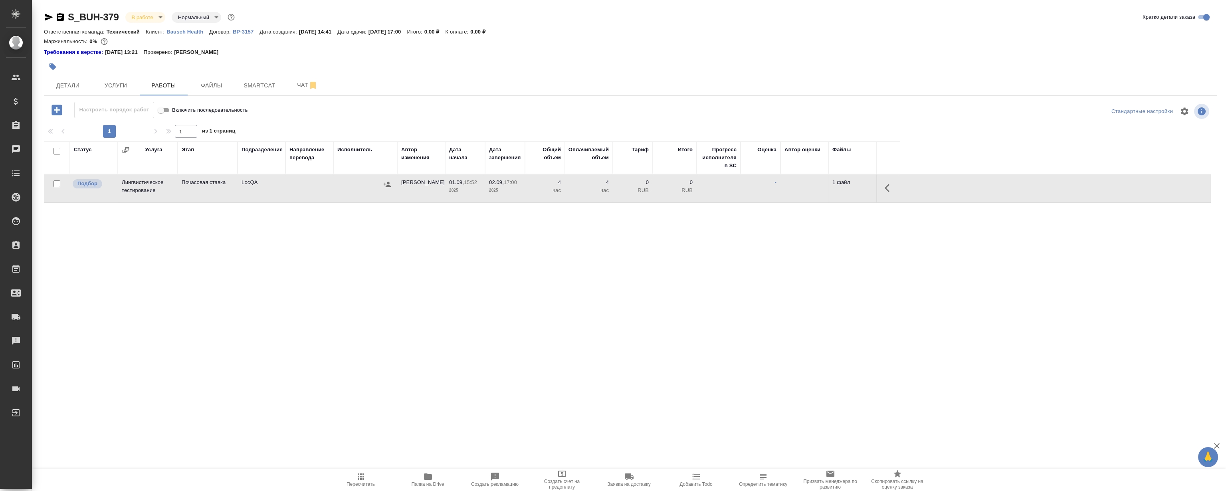
click at [291, 287] on div "Статус Услуга Этап Подразделение Направление перевода Исполнитель Автор изменен…" at bounding box center [627, 231] width 1167 height 180
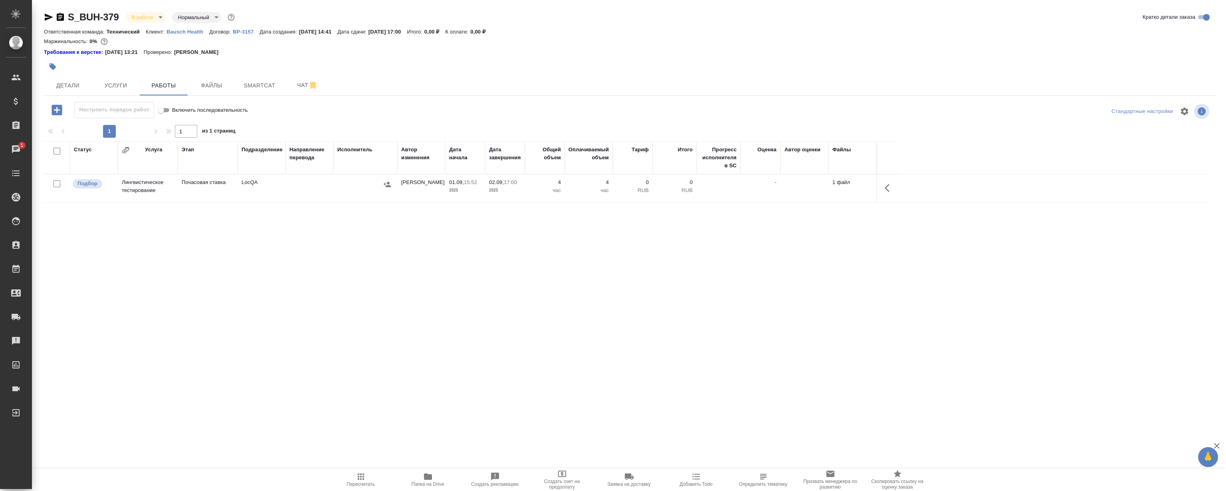
click at [345, 283] on div "Статус Услуга Этап Подразделение Направление перевода Исполнитель Автор изменен…" at bounding box center [627, 231] width 1167 height 180
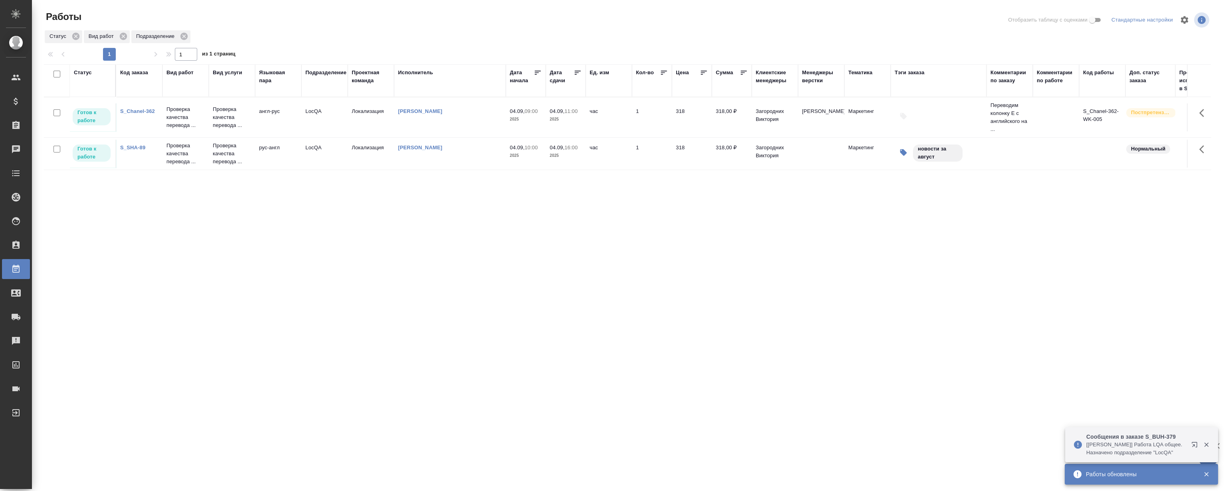
drag, startPoint x: 430, startPoint y: 240, endPoint x: 440, endPoint y: 238, distance: 10.7
click at [434, 240] on div "Статус Код заказа Вид работ Вид услуги Языковая пара Подразделение Проектная ко…" at bounding box center [627, 207] width 1167 height 287
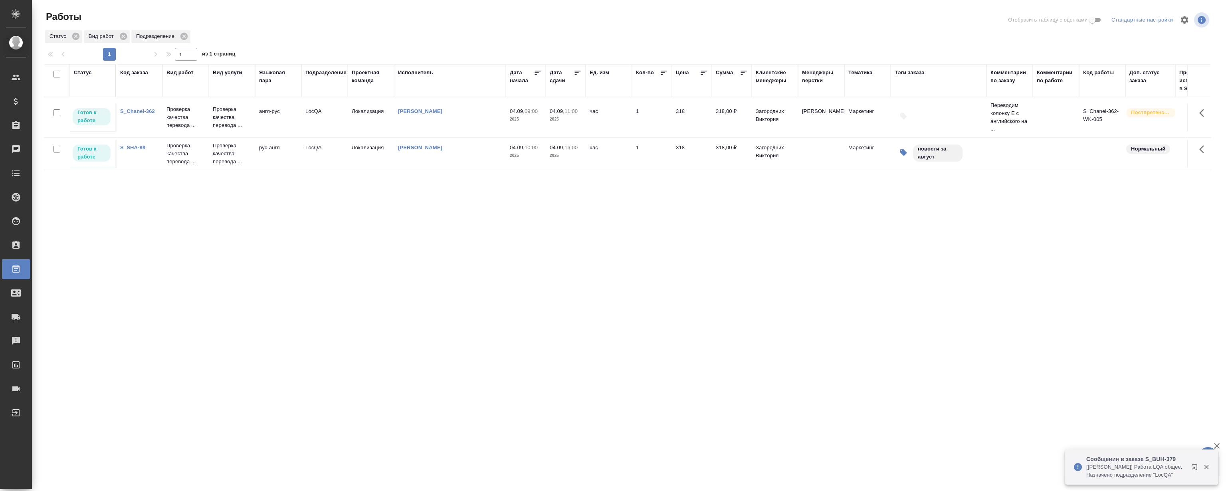
click at [1206, 467] on icon "button" at bounding box center [1206, 467] width 4 height 4
drag, startPoint x: 576, startPoint y: 309, endPoint x: 587, endPoint y: 308, distance: 11.3
click at [582, 309] on div "Статус Код заказа Вид работ Вид услуги Языковая пара Подразделение Проектная ко…" at bounding box center [627, 207] width 1167 height 287
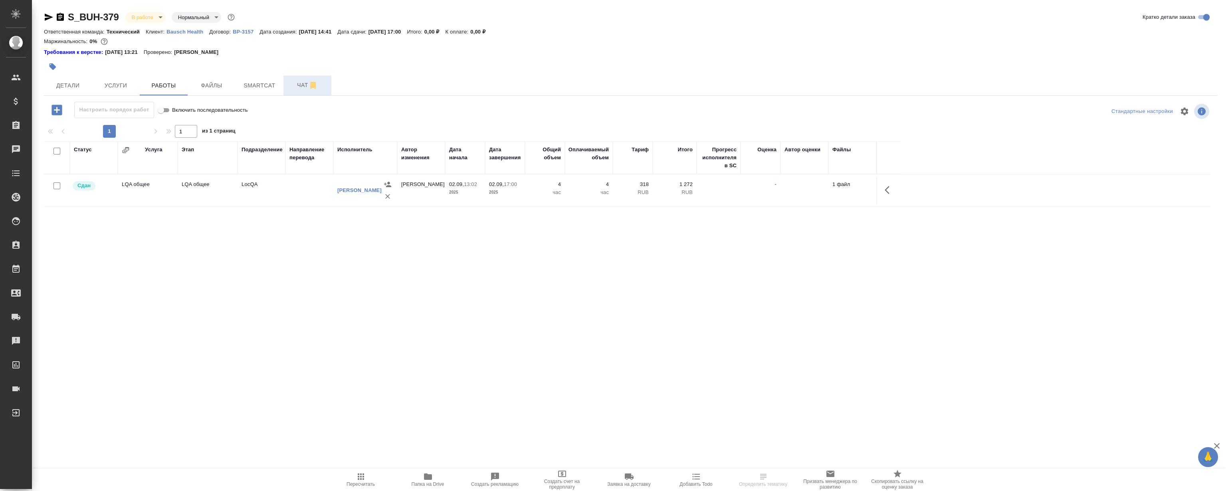
click at [292, 82] on span "Чат" at bounding box center [307, 85] width 38 height 10
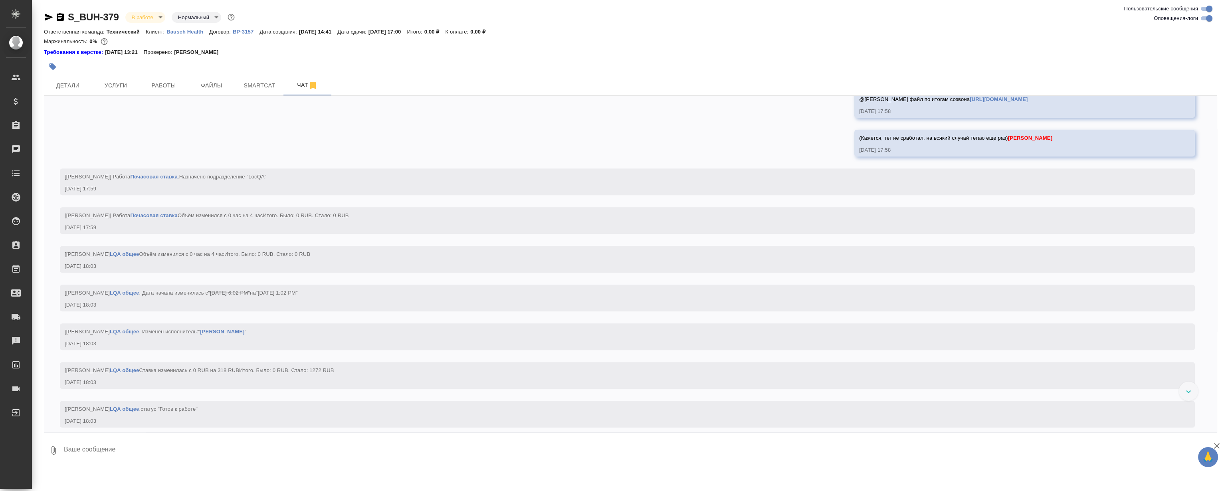
scroll to position [1951, 0]
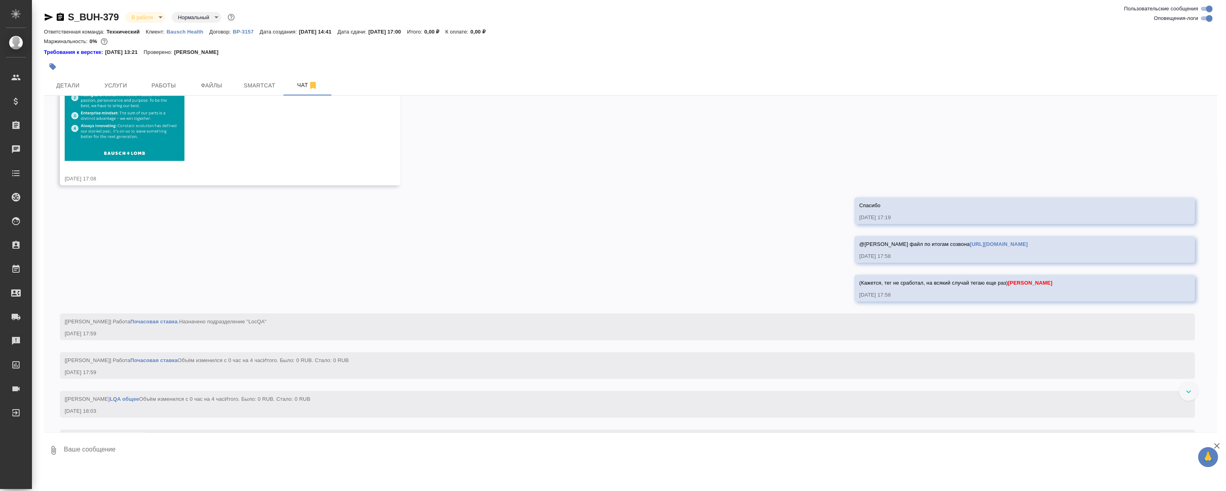
click at [638, 287] on div "27.08, [DATE] [[PERSON_NAME] оставил комментарий: "Расчет по словам с повторами…" at bounding box center [630, 264] width 1173 height 337
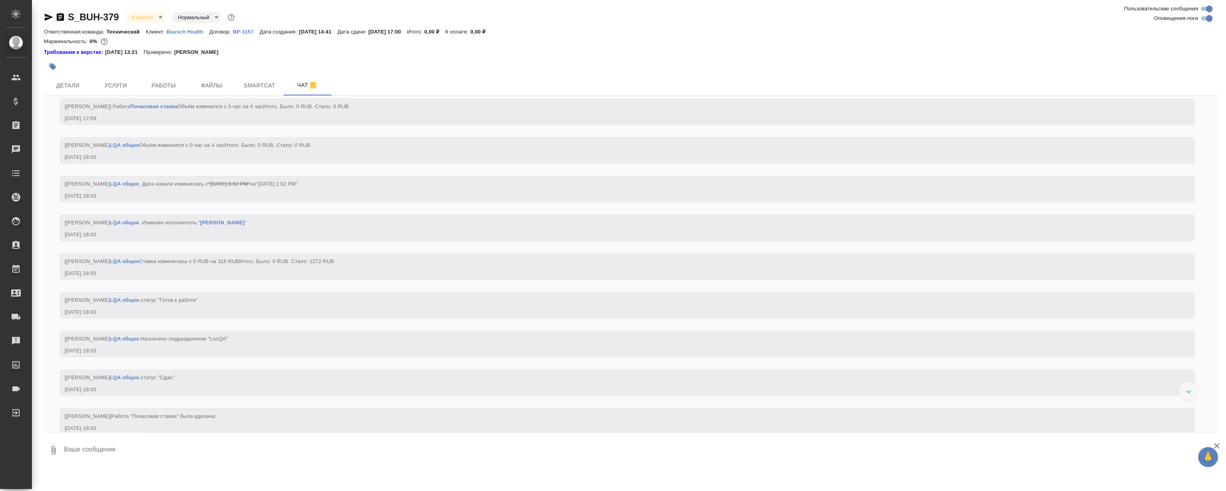
scroll to position [2314, 0]
